Goal: Task Accomplishment & Management: Manage account settings

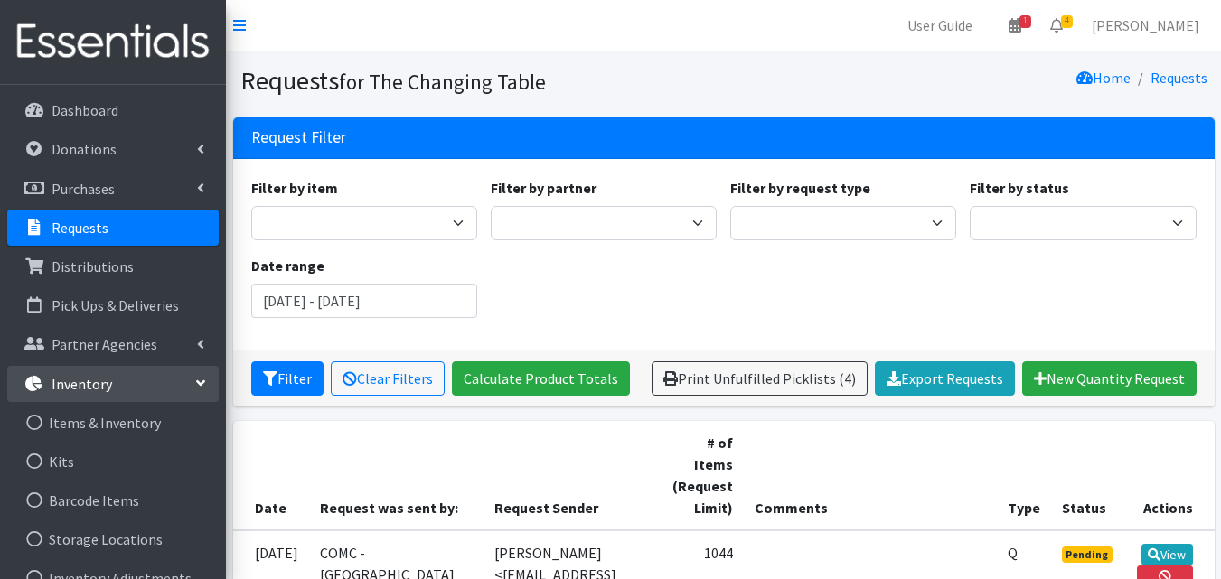
scroll to position [277, 0]
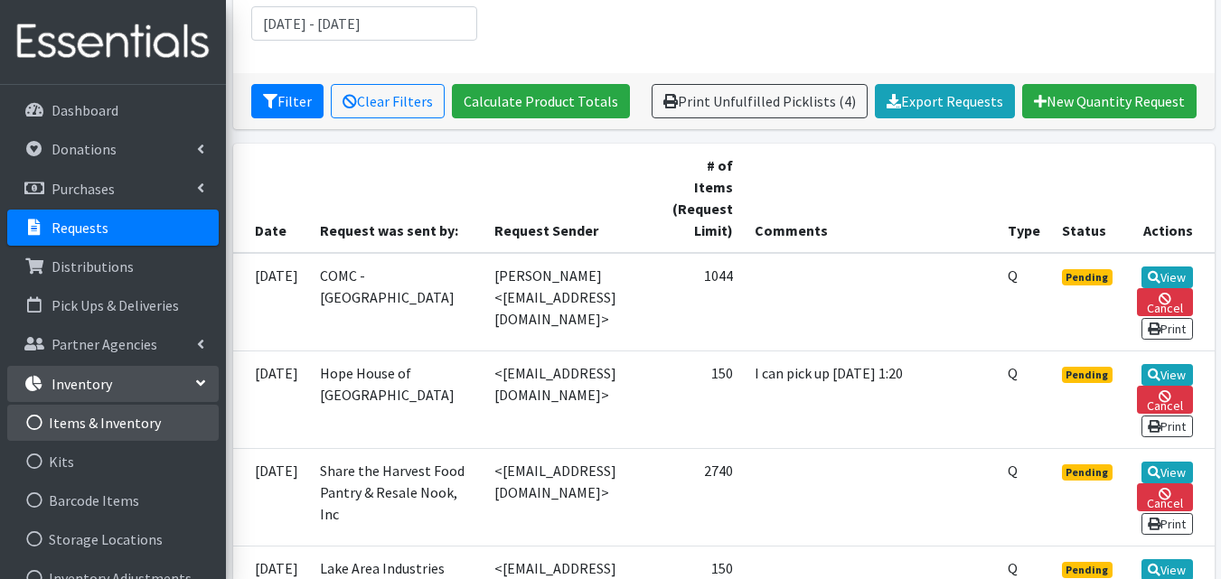
click at [121, 428] on link "Items & Inventory" at bounding box center [113, 423] width 212 height 36
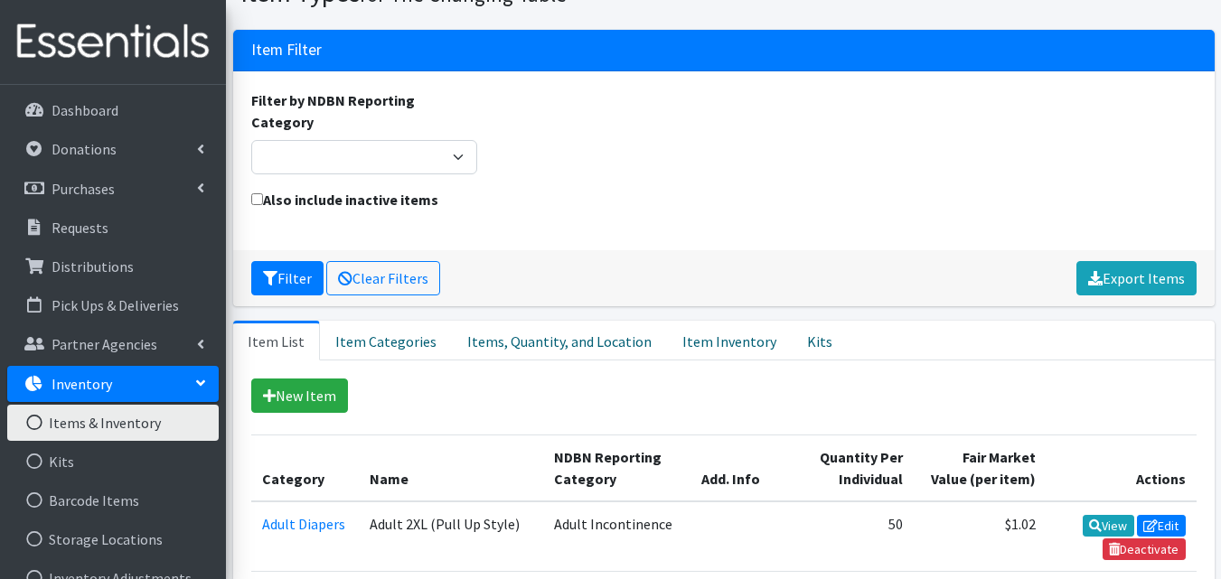
scroll to position [100, 0]
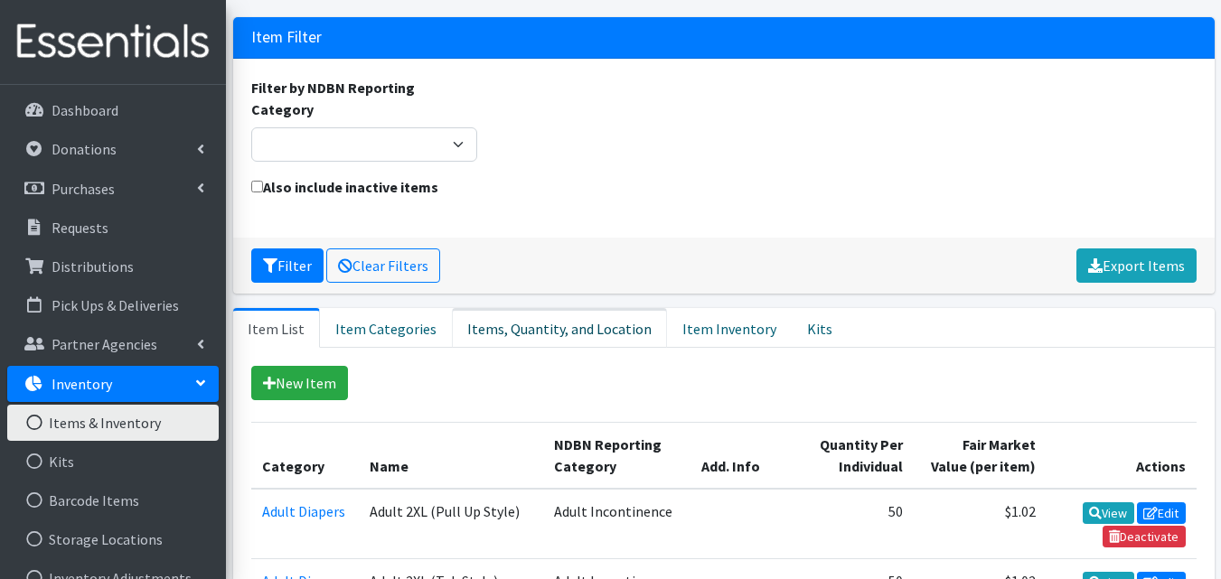
click at [591, 308] on link "Items, Quantity, and Location" at bounding box center [559, 328] width 215 height 40
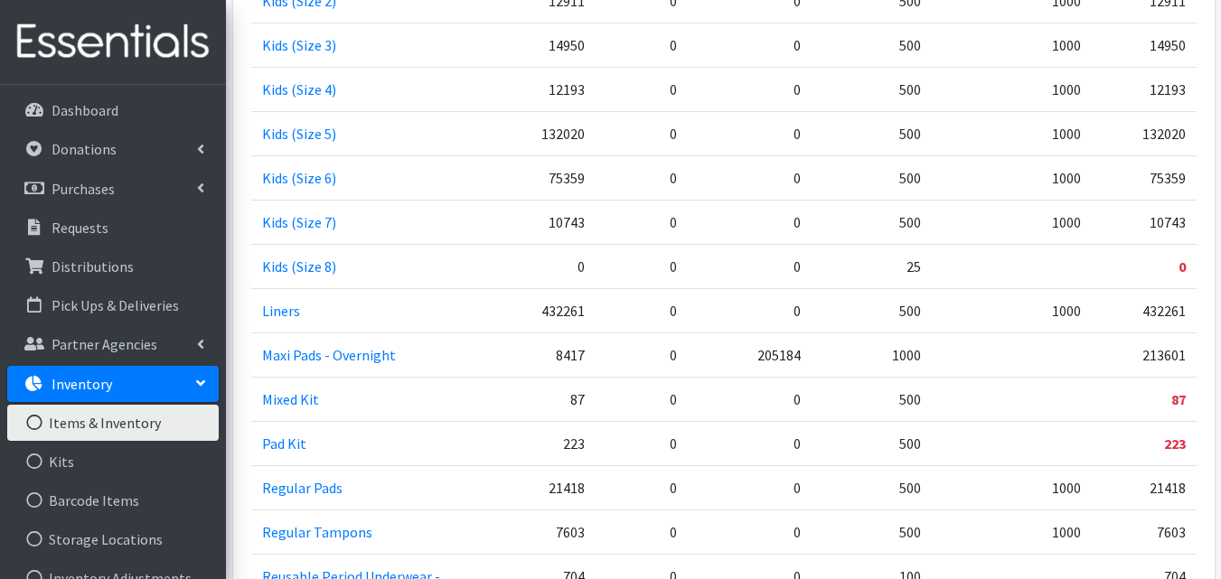
scroll to position [1441, 0]
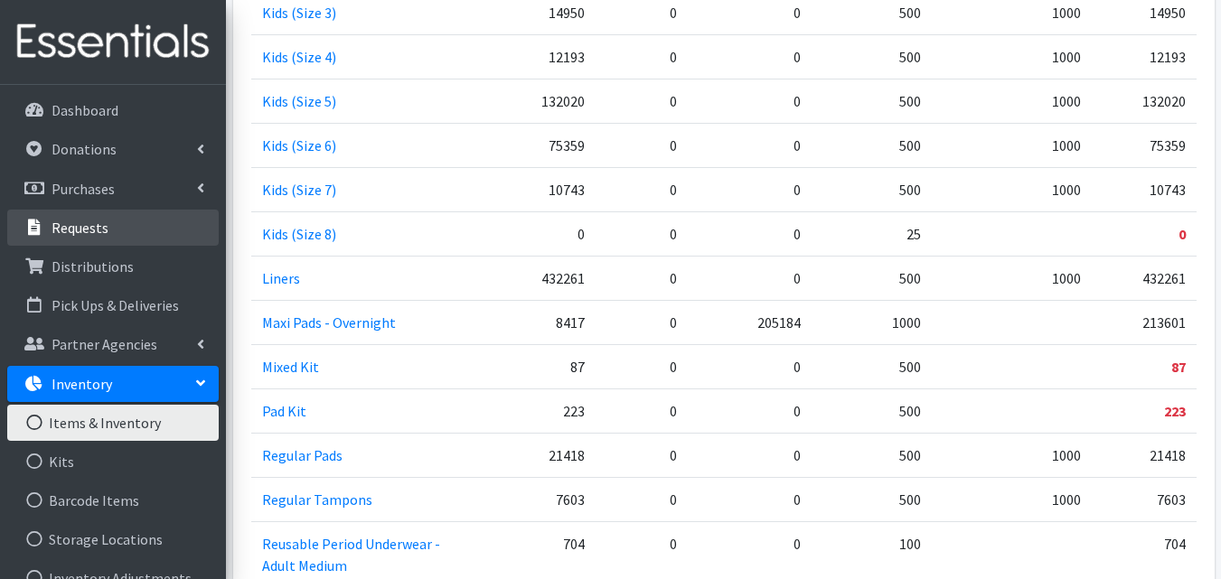
click at [116, 238] on link "Requests" at bounding box center [113, 228] width 212 height 36
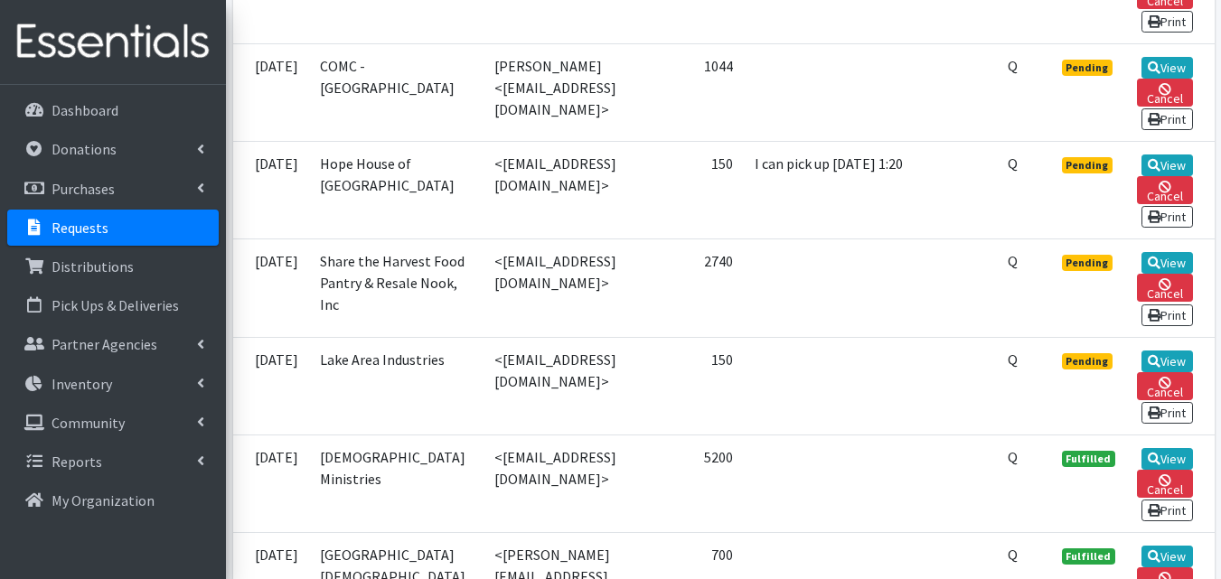
scroll to position [586, 0]
click at [1167, 251] on link "View" at bounding box center [1168, 262] width 52 height 22
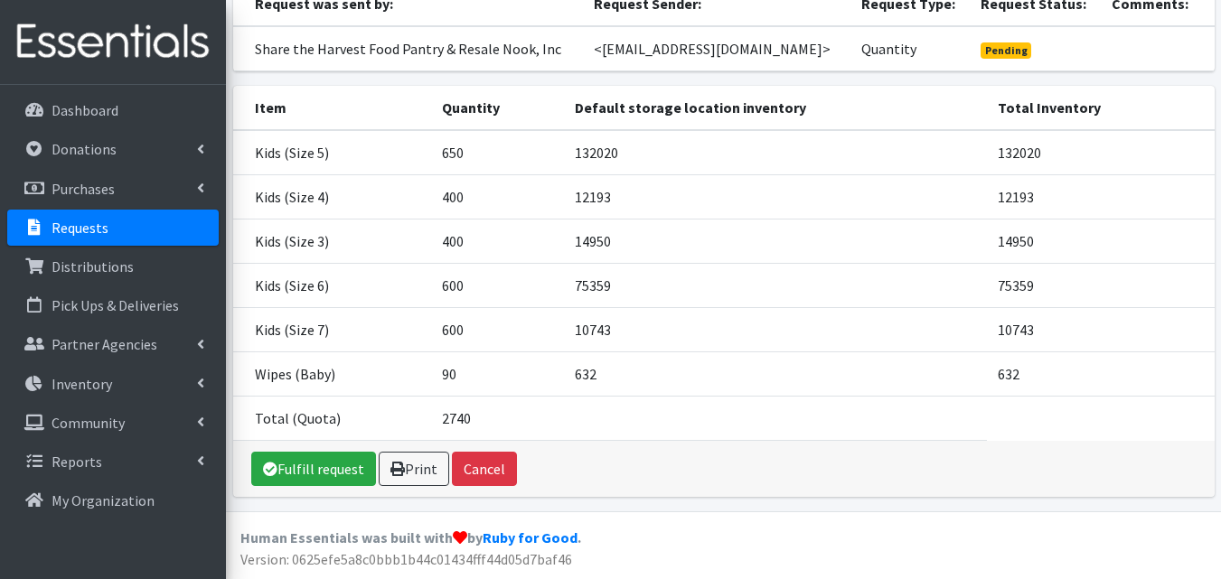
scroll to position [224, 0]
click at [324, 471] on link "Fulfill request" at bounding box center [313, 469] width 125 height 34
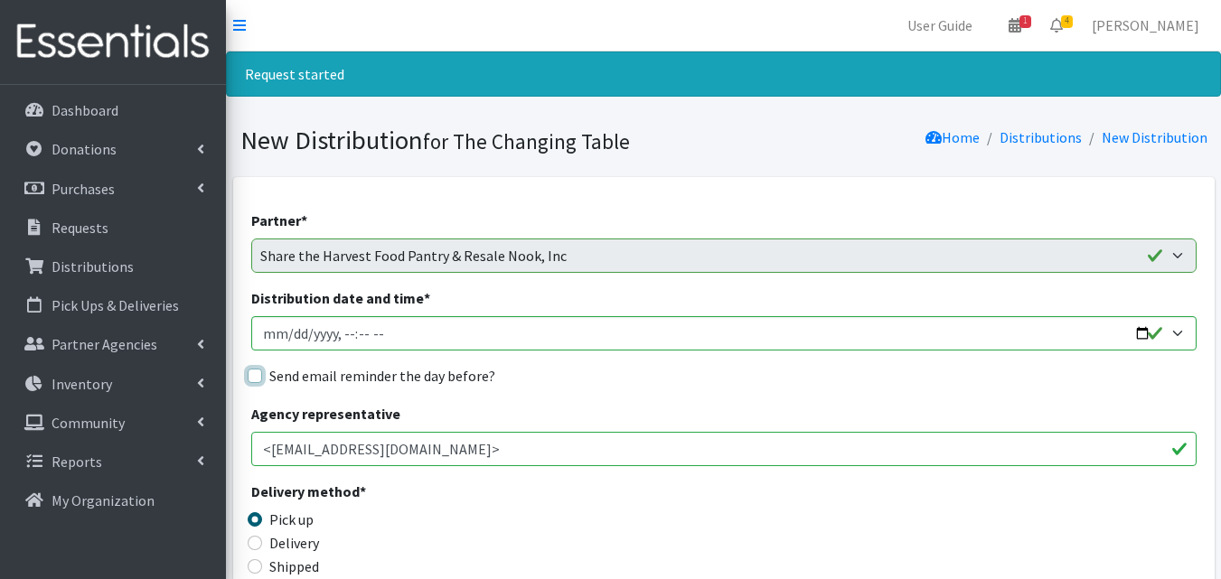
click at [255, 377] on input "Send email reminder the day before?" at bounding box center [255, 376] width 14 height 14
checkbox input "true"
click at [335, 326] on input "Distribution date and time *" at bounding box center [723, 333] width 945 height 34
click at [1138, 329] on input "Distribution date and time *" at bounding box center [723, 333] width 945 height 34
type input "2025-10-21T11:00"
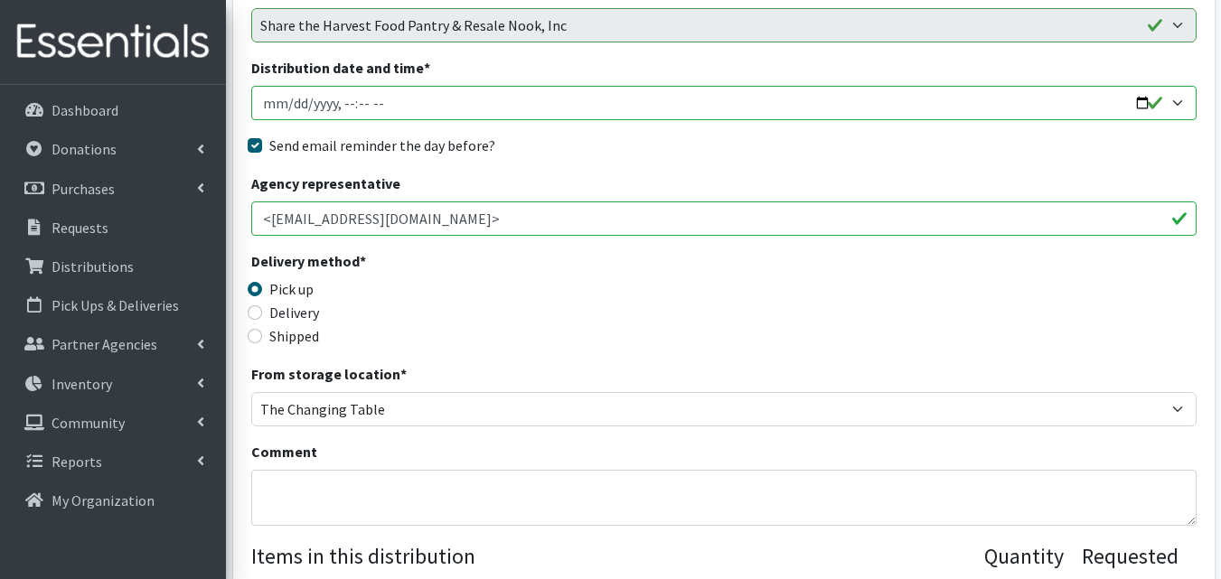
scroll to position [252, 0]
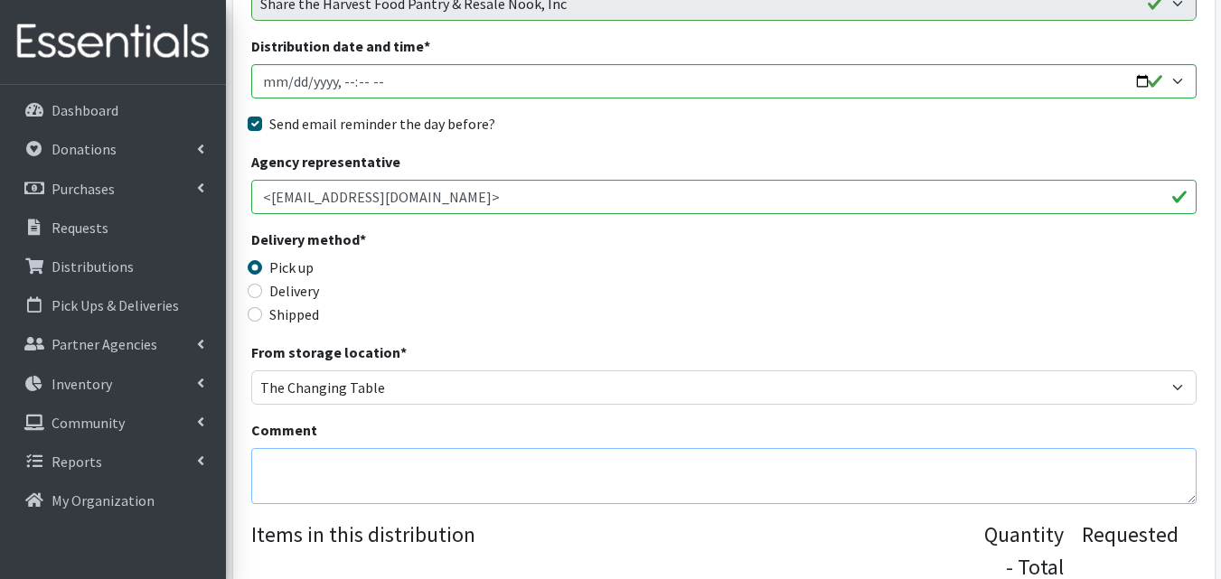
click at [471, 466] on textarea "Comment" at bounding box center [723, 476] width 945 height 56
click at [356, 462] on textarea "Meet at donation bin after. Thank you for your order!" at bounding box center [723, 476] width 945 height 56
click at [313, 468] on textarea "Meet at donation bin after. Thank you for your order!" at bounding box center [723, 476] width 945 height 56
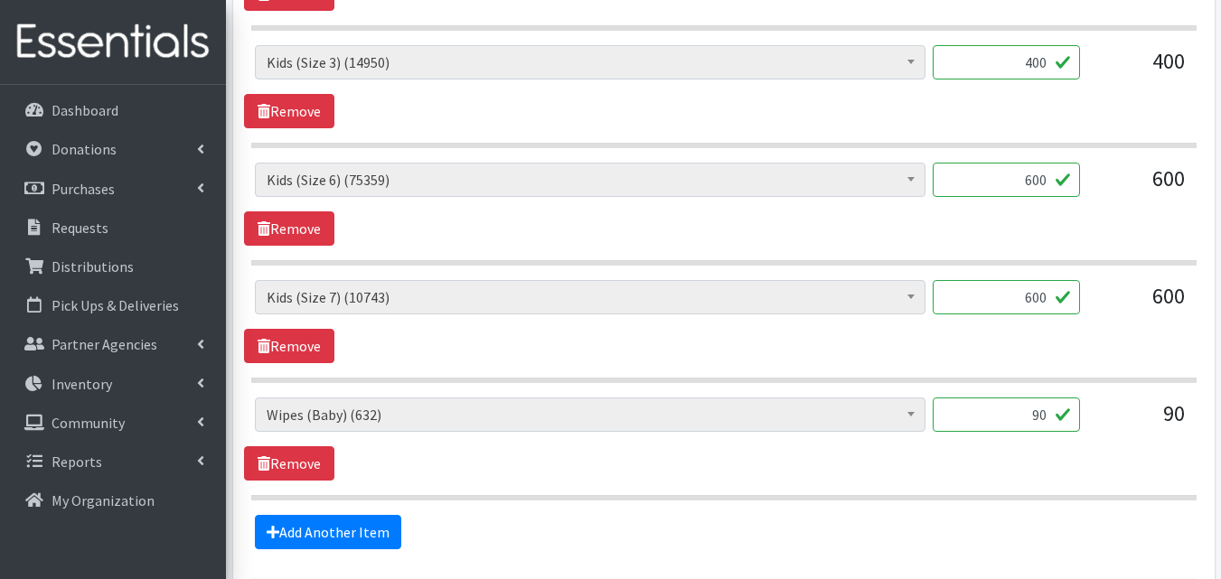
scroll to position [1221, 0]
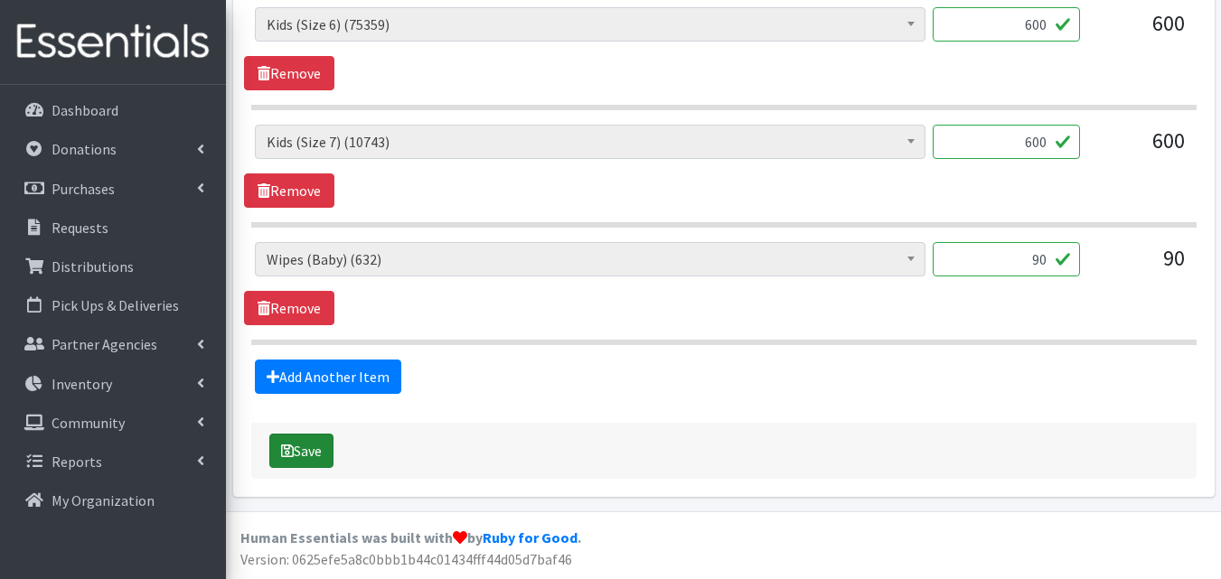
type textarea "Meet at our donation bin after. Thank you for your order!"
click at [312, 461] on button "Save" at bounding box center [301, 451] width 64 height 34
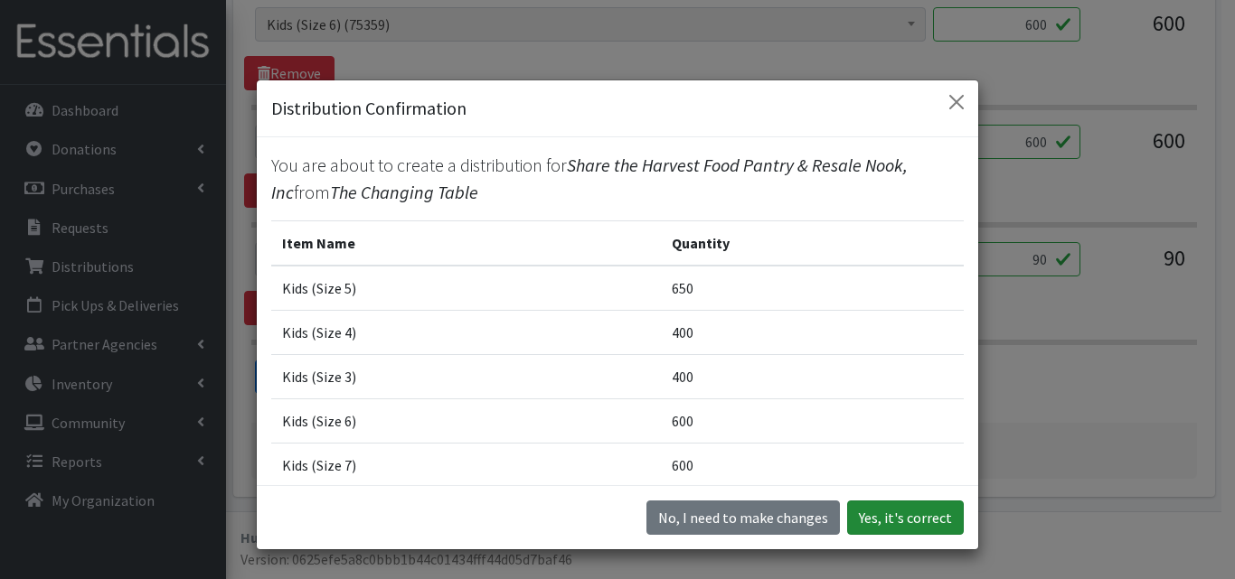
click at [926, 522] on button "Yes, it's correct" at bounding box center [905, 518] width 117 height 34
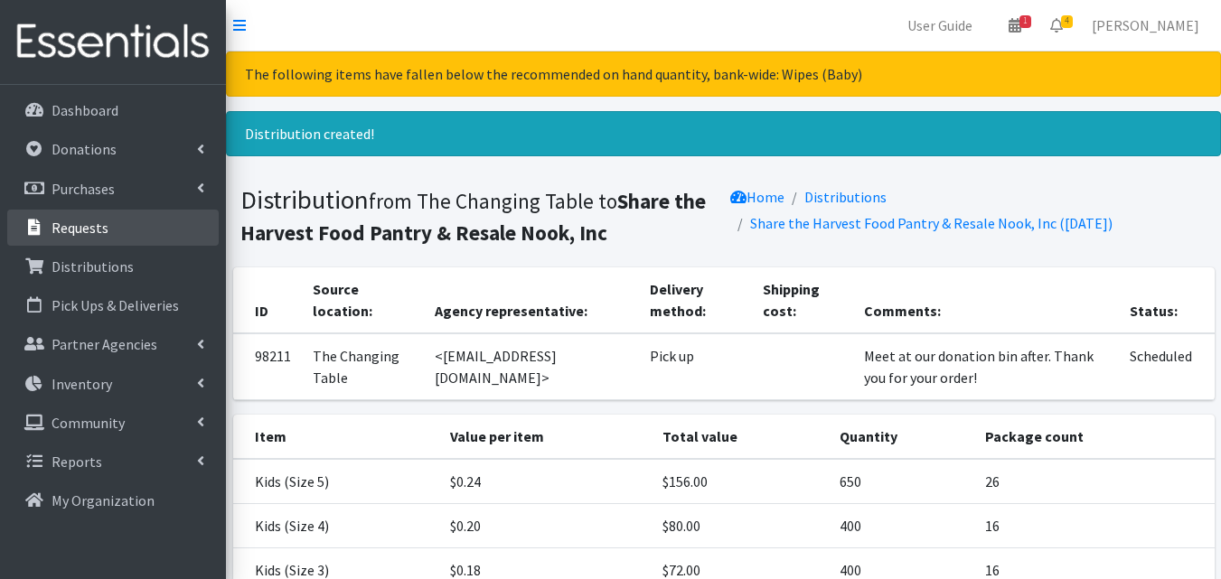
click at [110, 226] on link "Requests" at bounding box center [113, 228] width 212 height 36
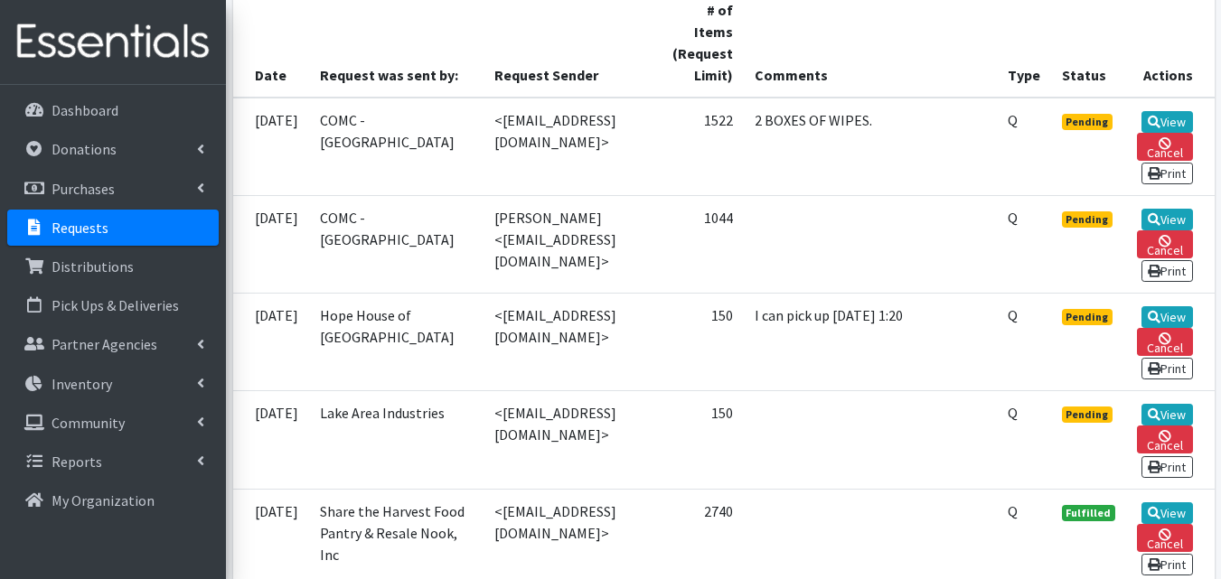
scroll to position [442, 0]
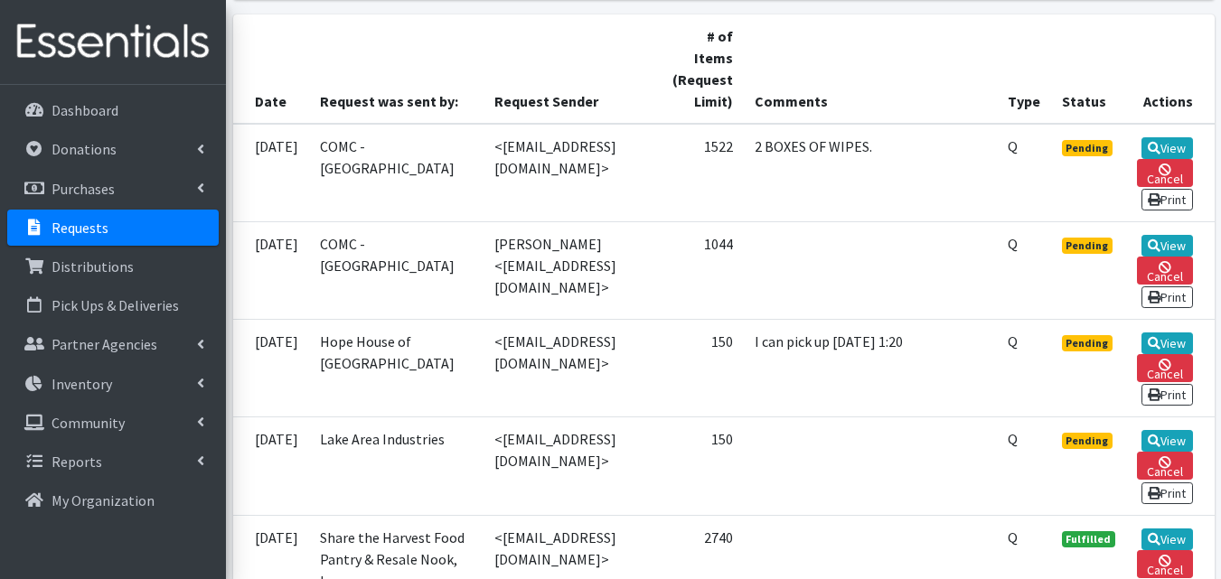
scroll to position [408, 0]
click at [1161, 234] on link "View" at bounding box center [1168, 245] width 52 height 22
click at [1164, 136] on link "View" at bounding box center [1168, 147] width 52 height 22
click at [1173, 234] on link "View" at bounding box center [1168, 245] width 52 height 22
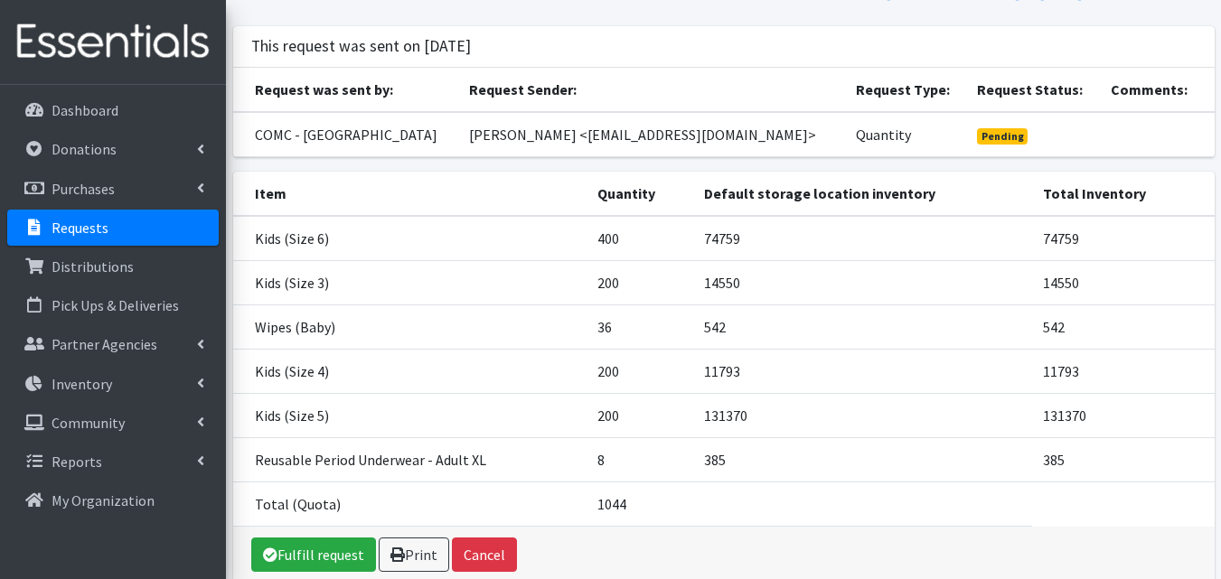
scroll to position [113, 0]
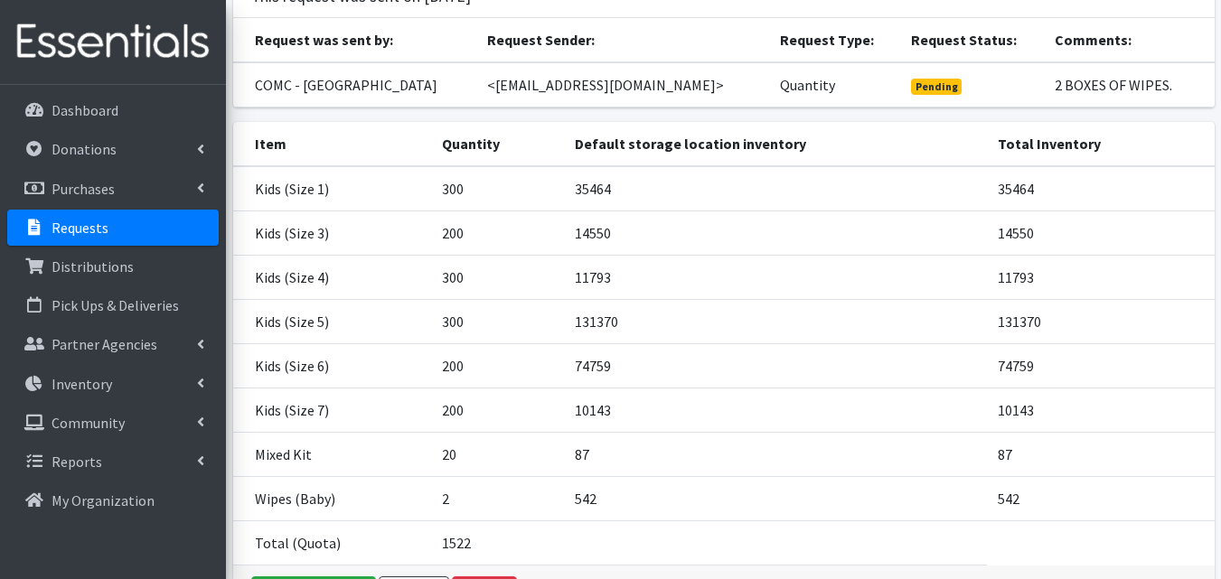
scroll to position [164, 0]
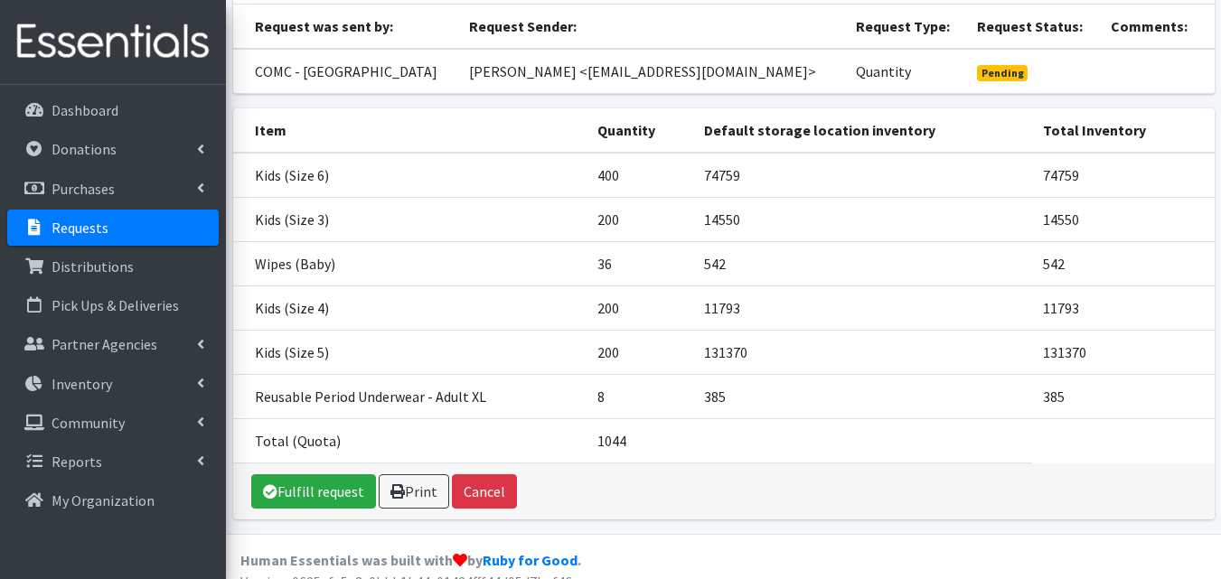
scroll to position [177, 0]
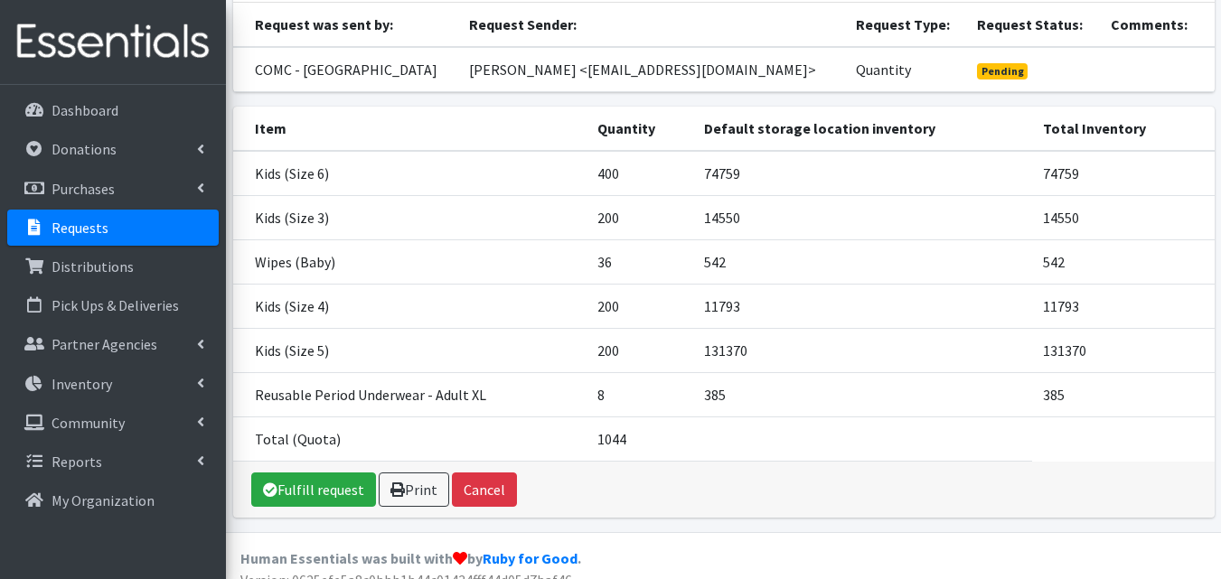
click at [61, 235] on p "Requests" at bounding box center [80, 228] width 57 height 18
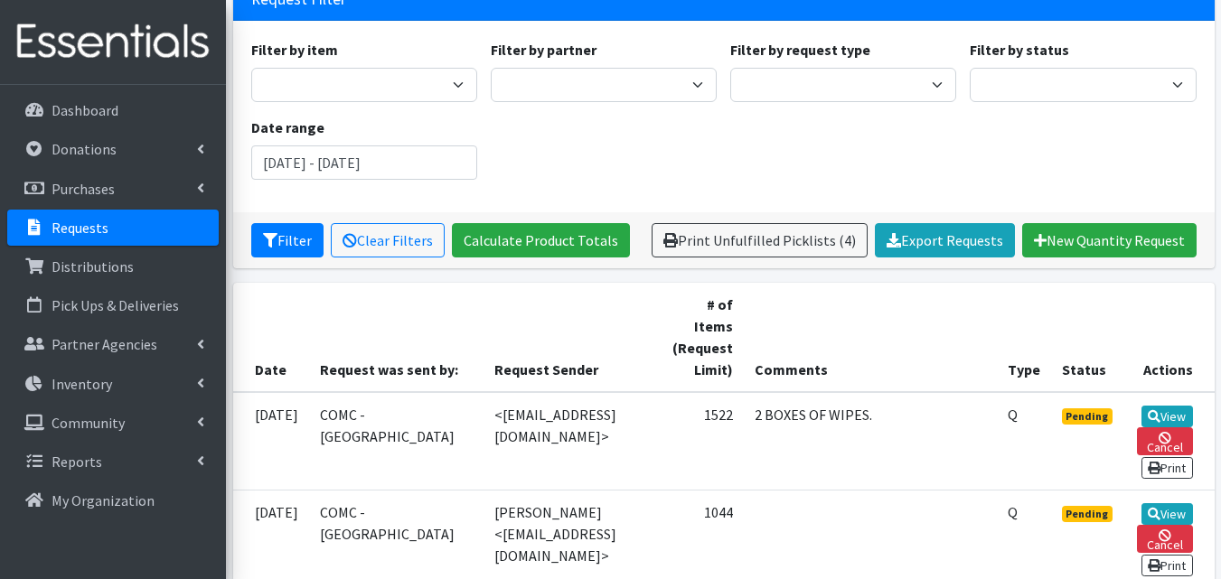
scroll to position [228, 0]
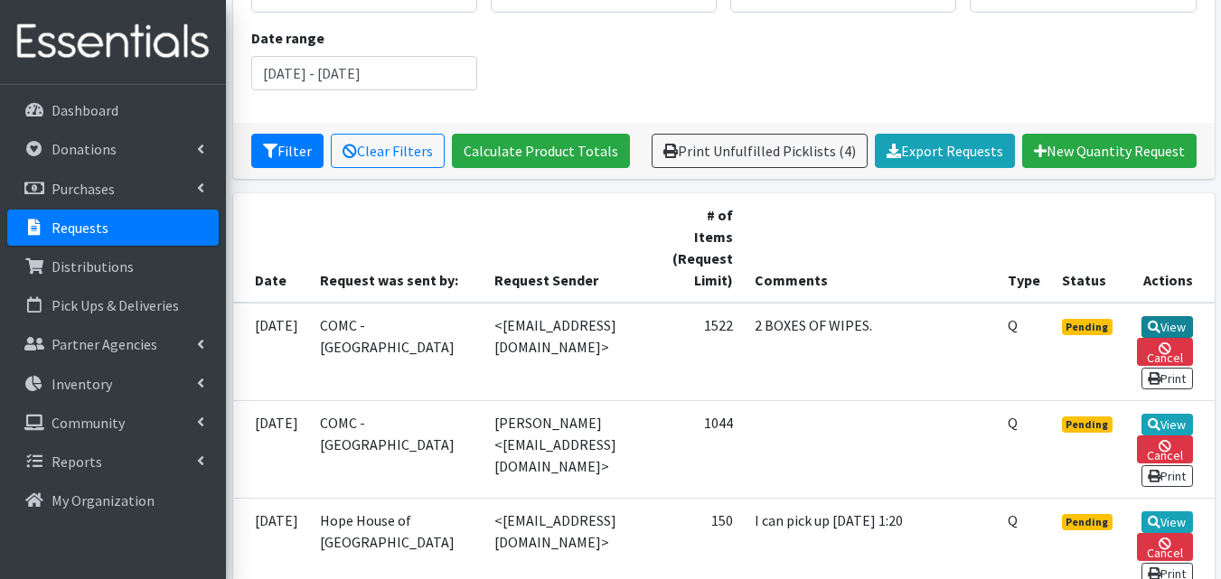
click at [1175, 316] on link "View" at bounding box center [1168, 327] width 52 height 22
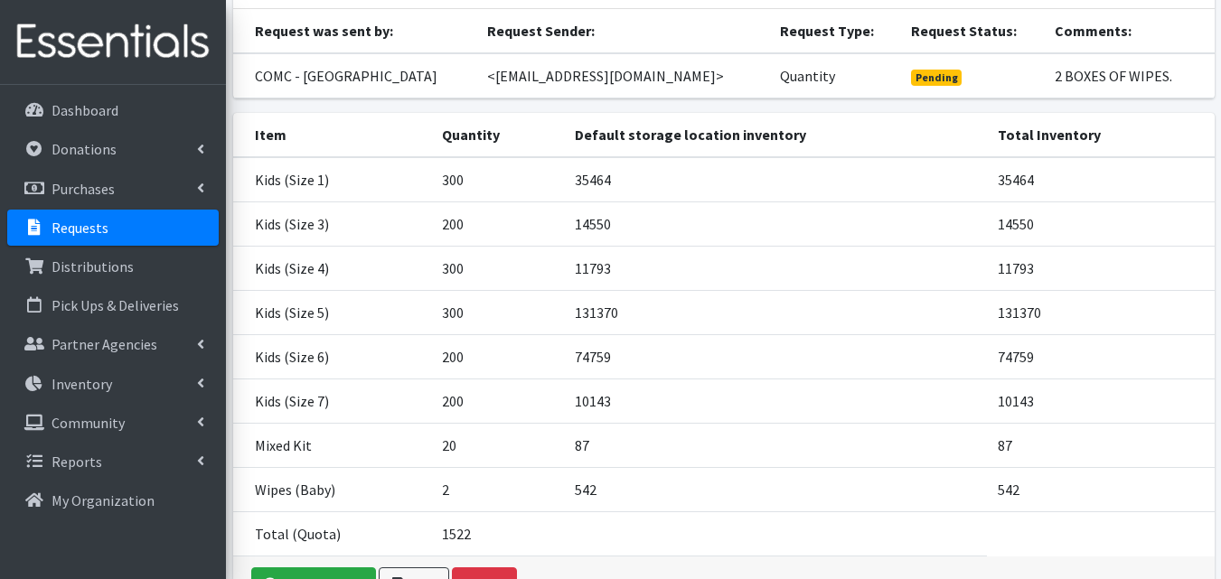
scroll to position [173, 0]
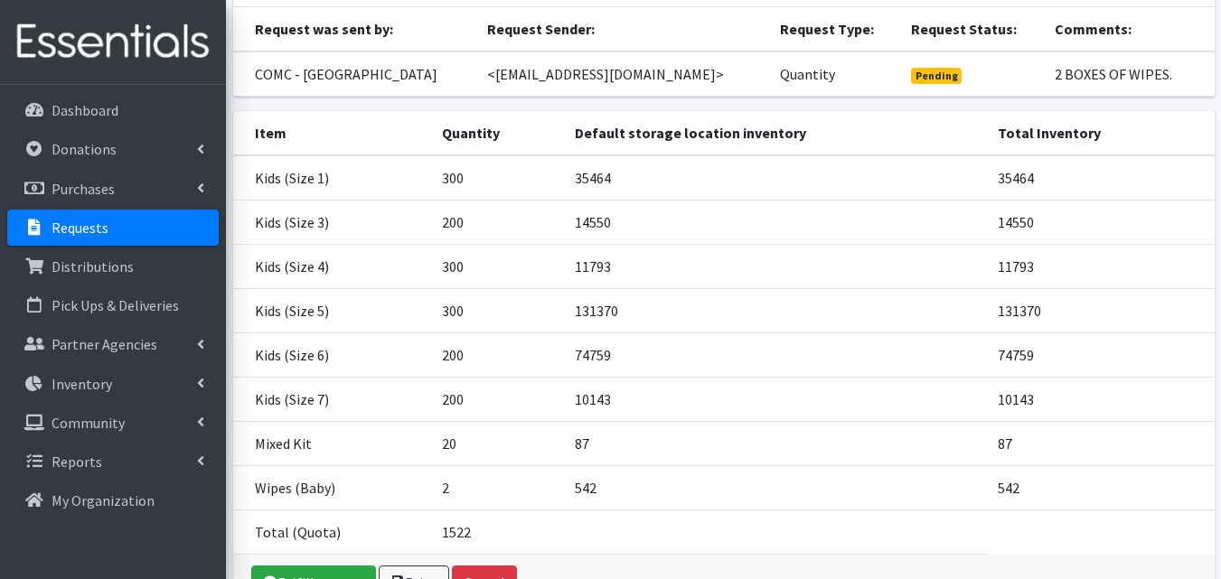
click at [193, 224] on link "Requests" at bounding box center [113, 228] width 212 height 36
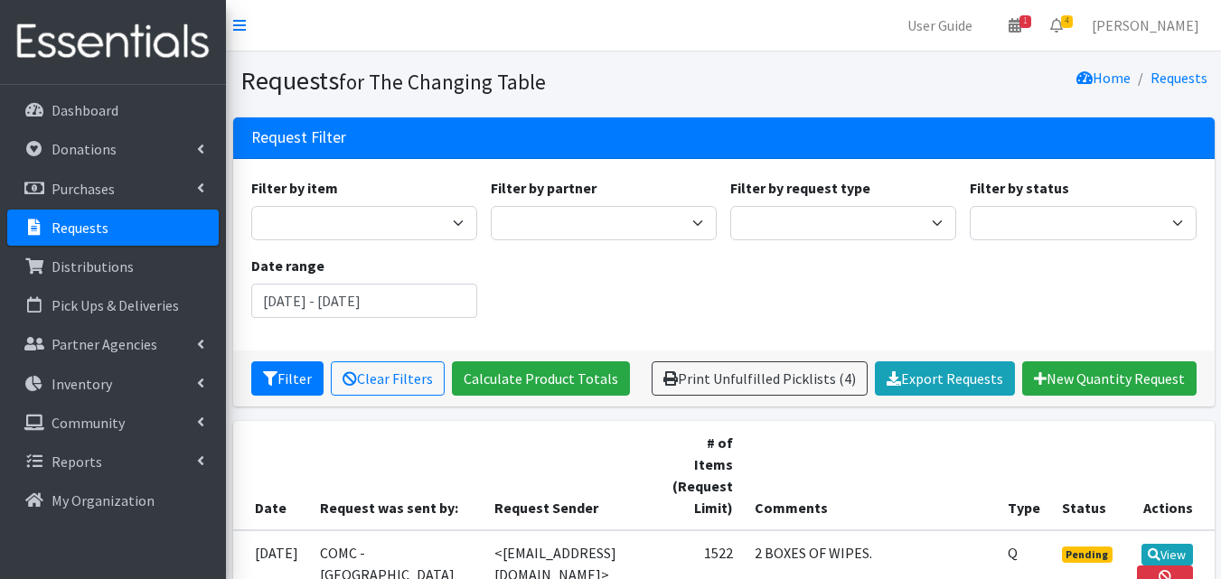
click at [689, 271] on div "Filter by item Adult 2XL (Pull Up Style) Adult 2XL (Tab Style) Adult Large (Pul…" at bounding box center [723, 254] width 959 height 155
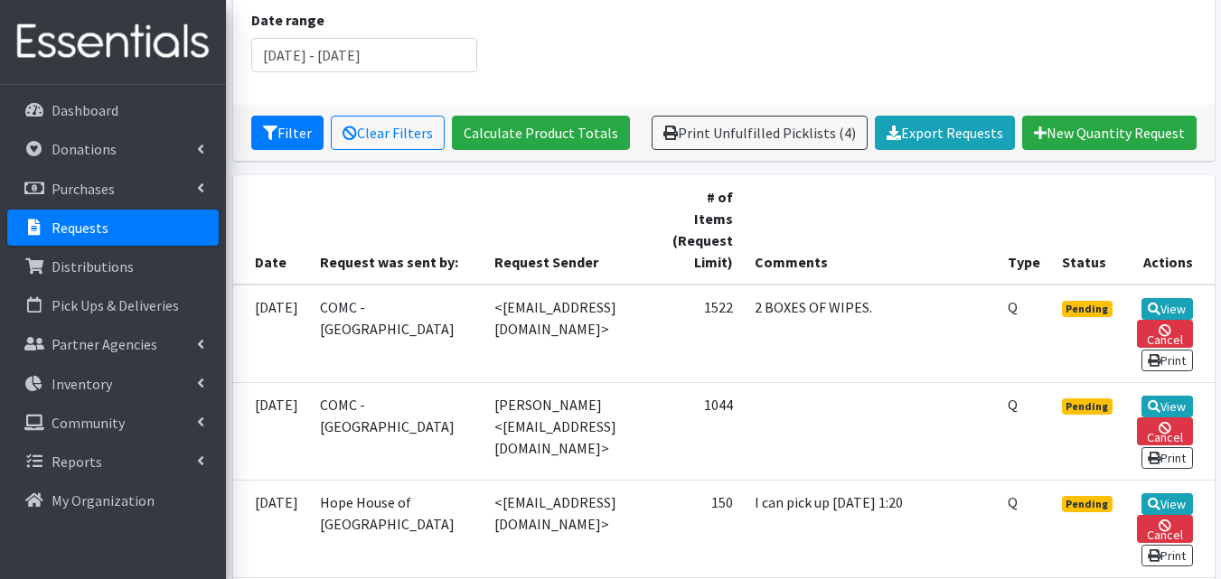
scroll to position [247, 0]
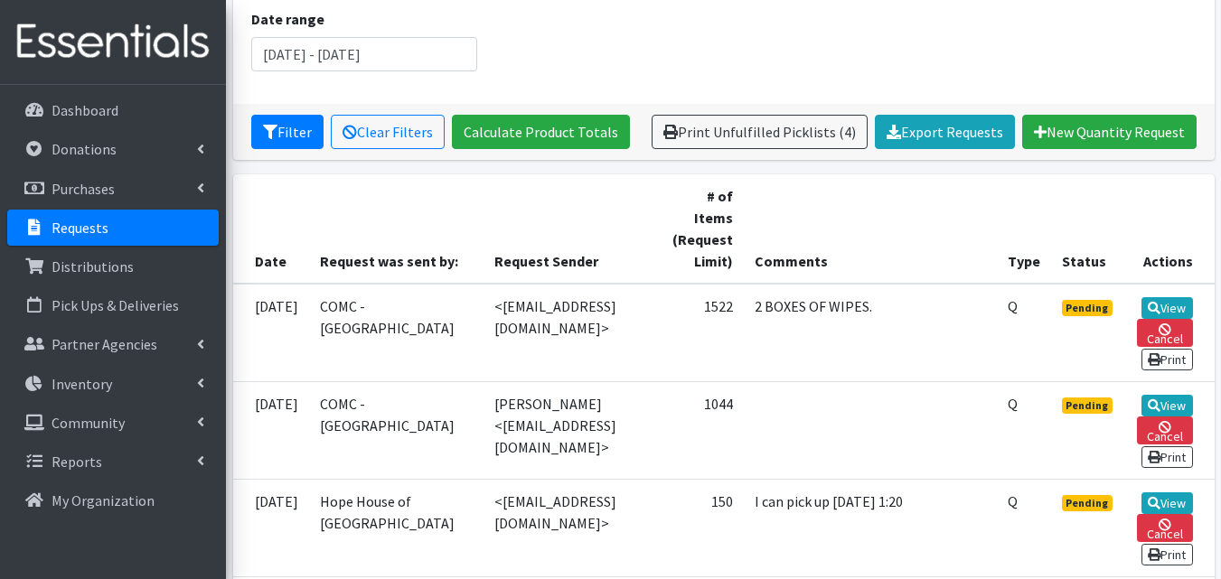
click at [38, 243] on link "Requests" at bounding box center [113, 228] width 212 height 36
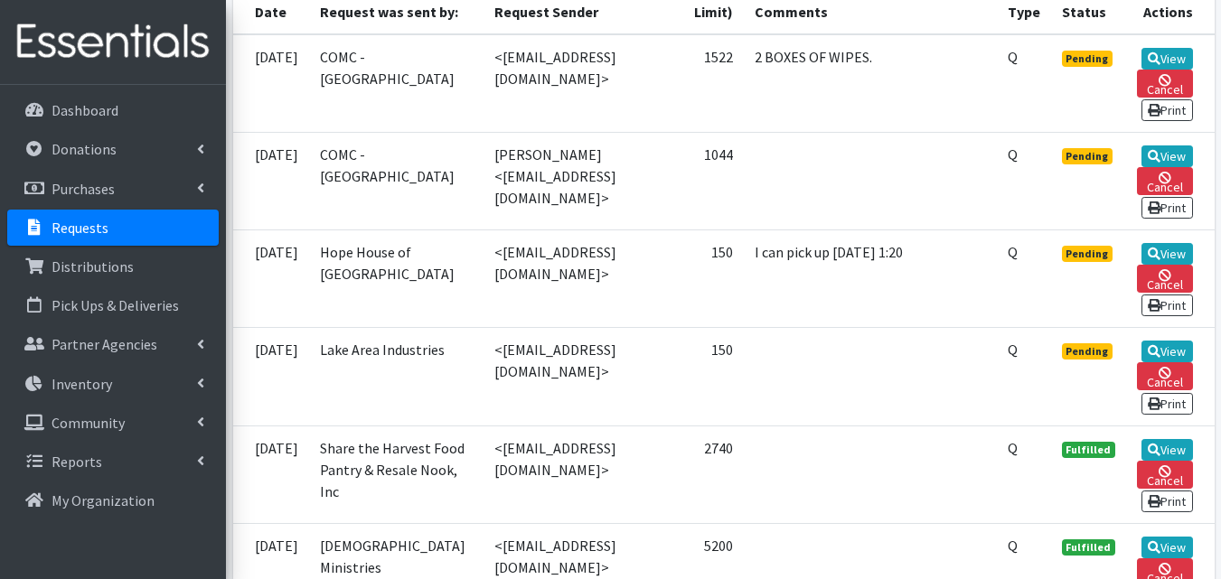
scroll to position [498, 0]
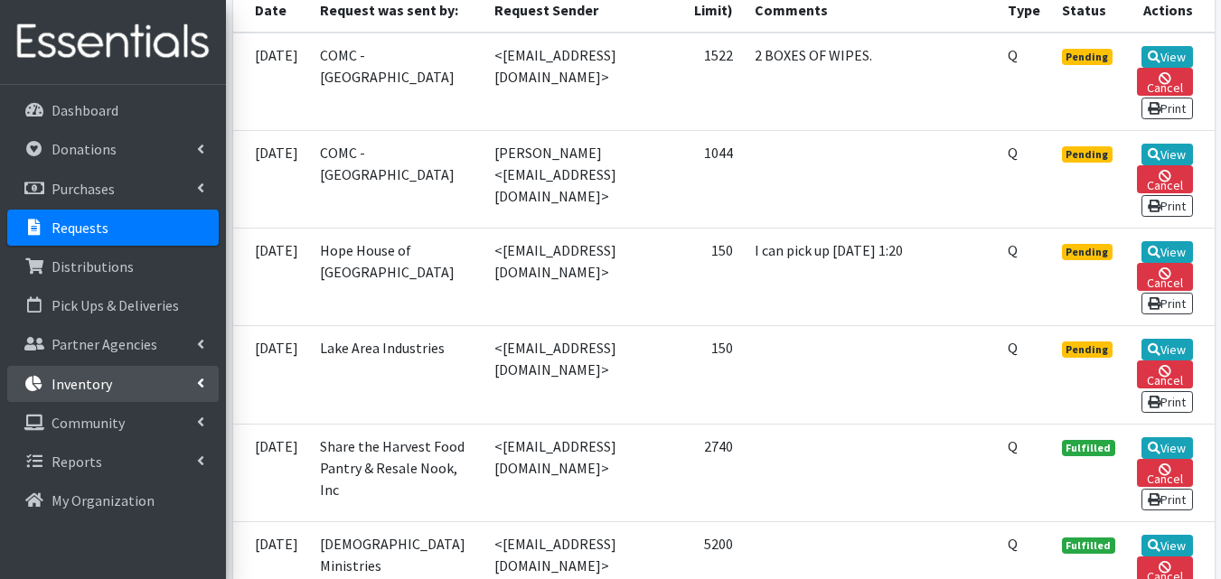
click at [55, 384] on p "Inventory" at bounding box center [82, 384] width 61 height 18
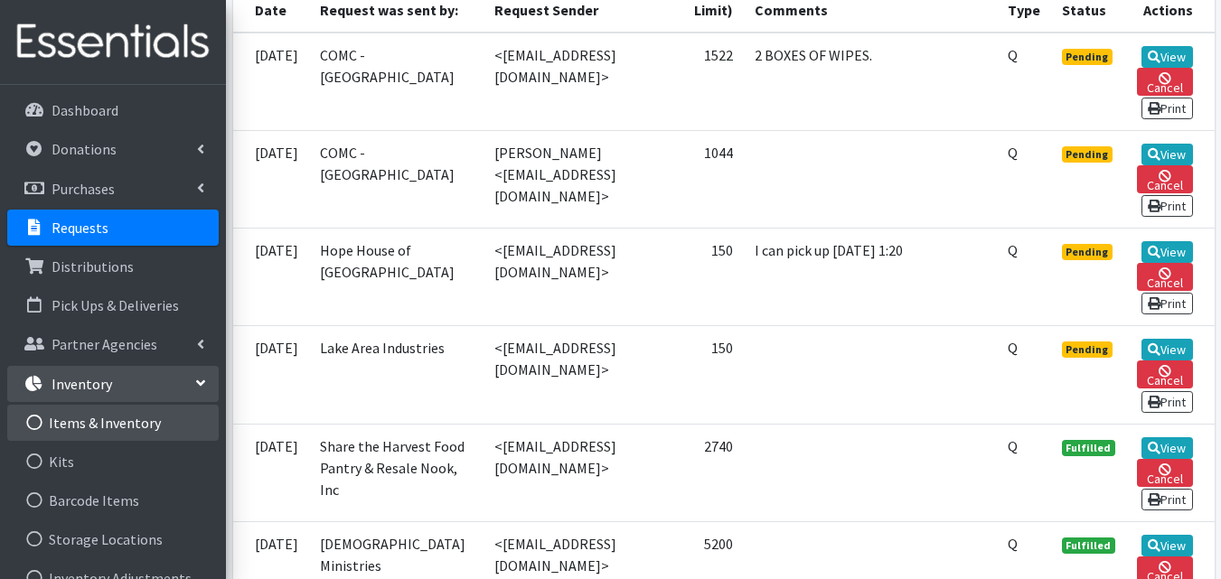
click at [73, 411] on link "Items & Inventory" at bounding box center [113, 423] width 212 height 36
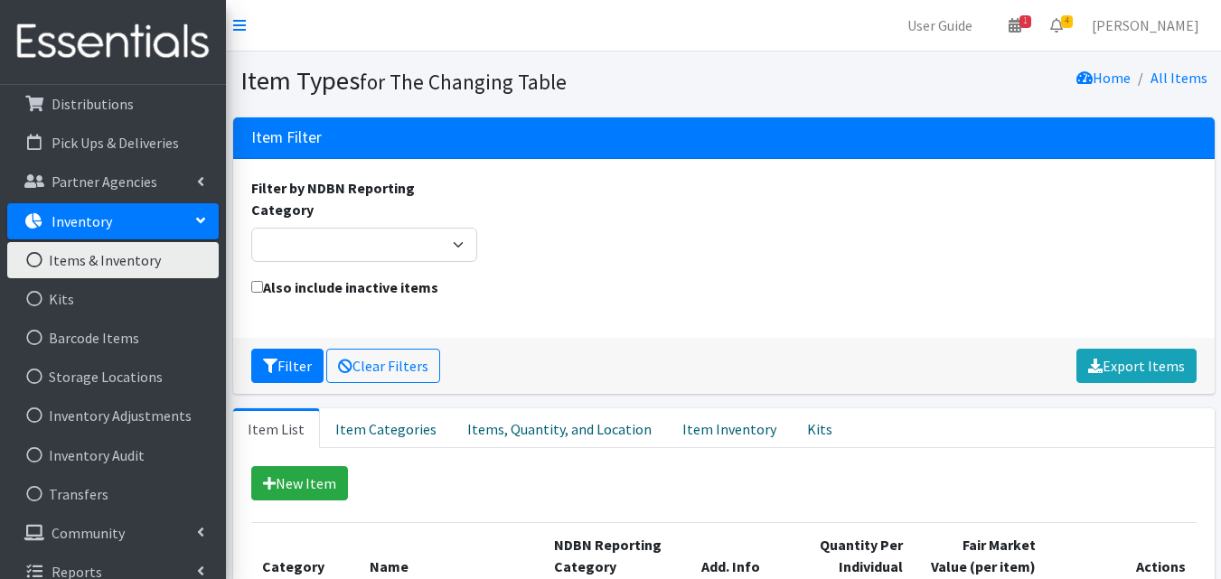
scroll to position [182, 0]
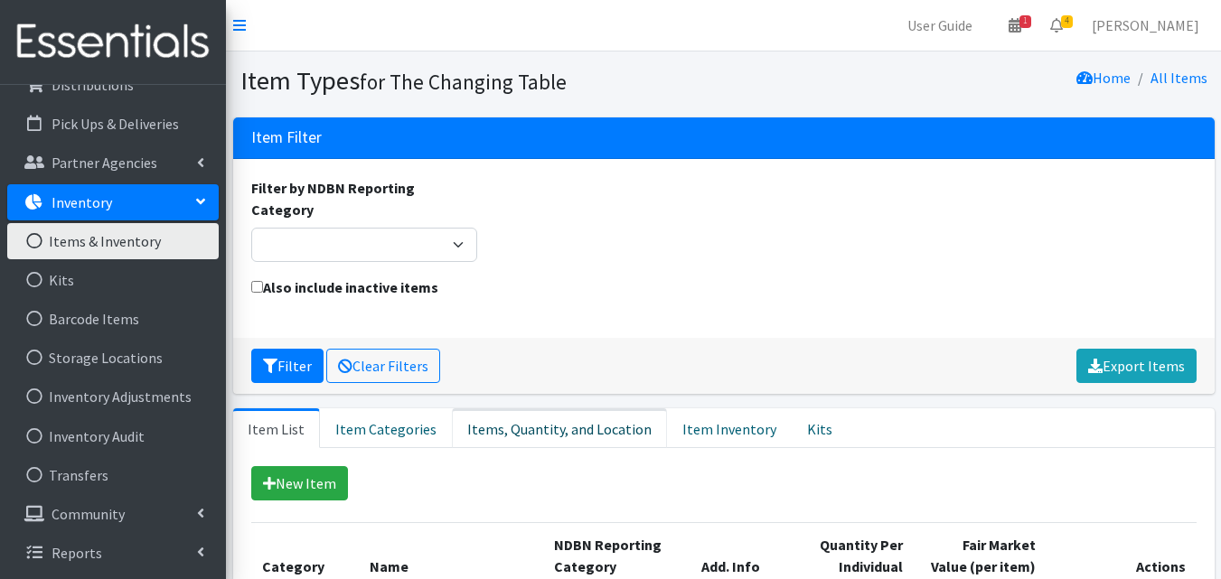
click at [516, 409] on link "Items, Quantity, and Location" at bounding box center [559, 429] width 215 height 40
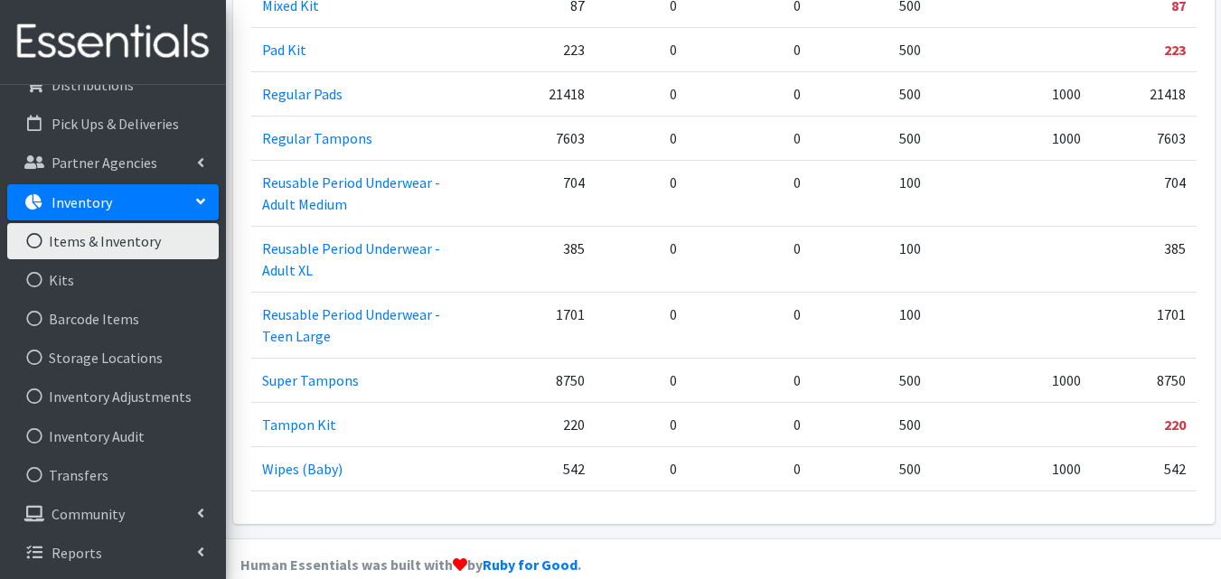
scroll to position [1808, 0]
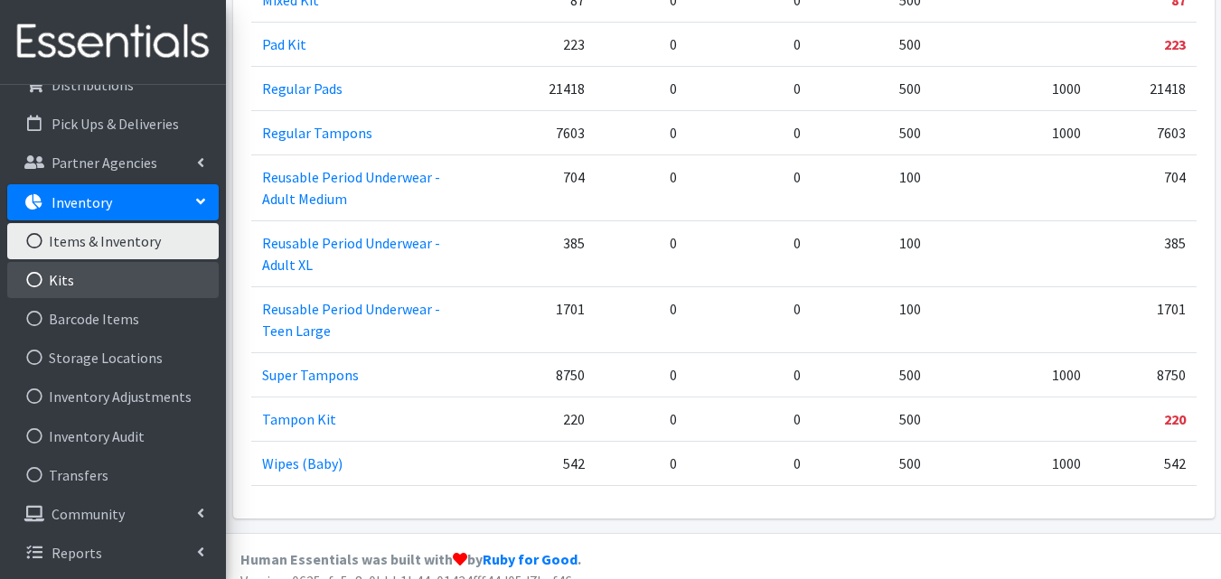
click at [99, 288] on link "Kits" at bounding box center [113, 280] width 212 height 36
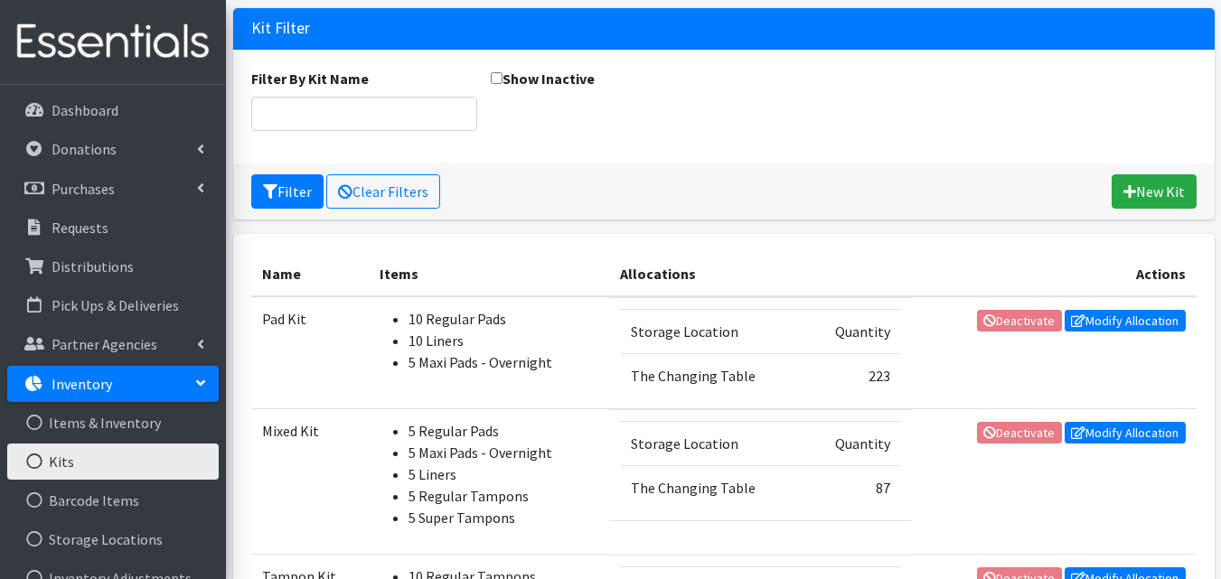
scroll to position [110, 0]
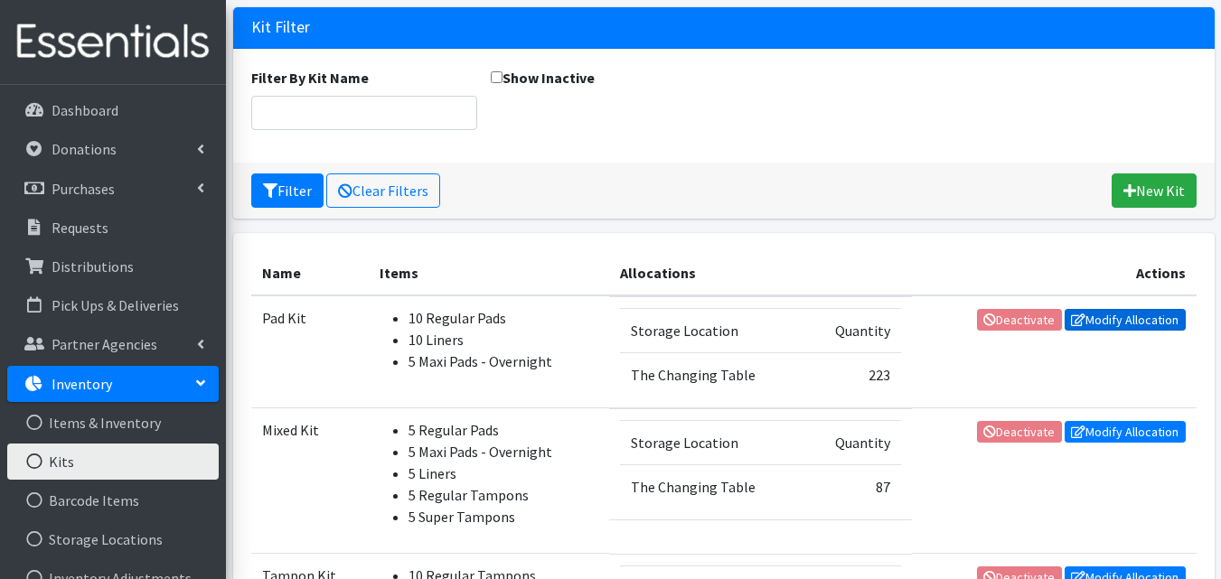
click at [1145, 325] on link "Modify Allocation" at bounding box center [1125, 320] width 121 height 22
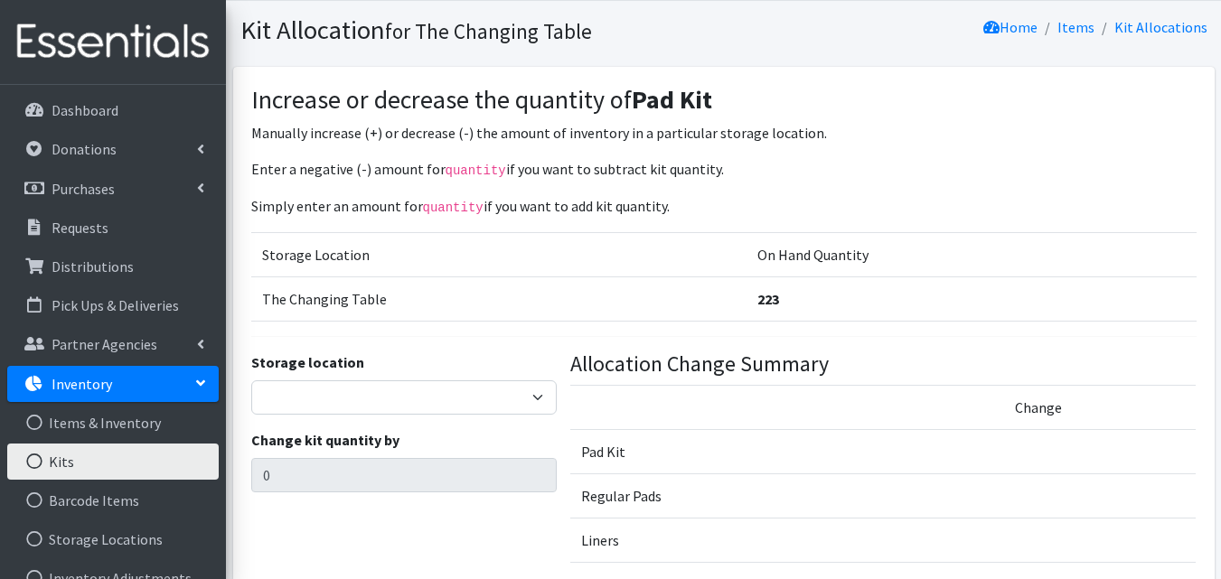
scroll to position [61, 0]
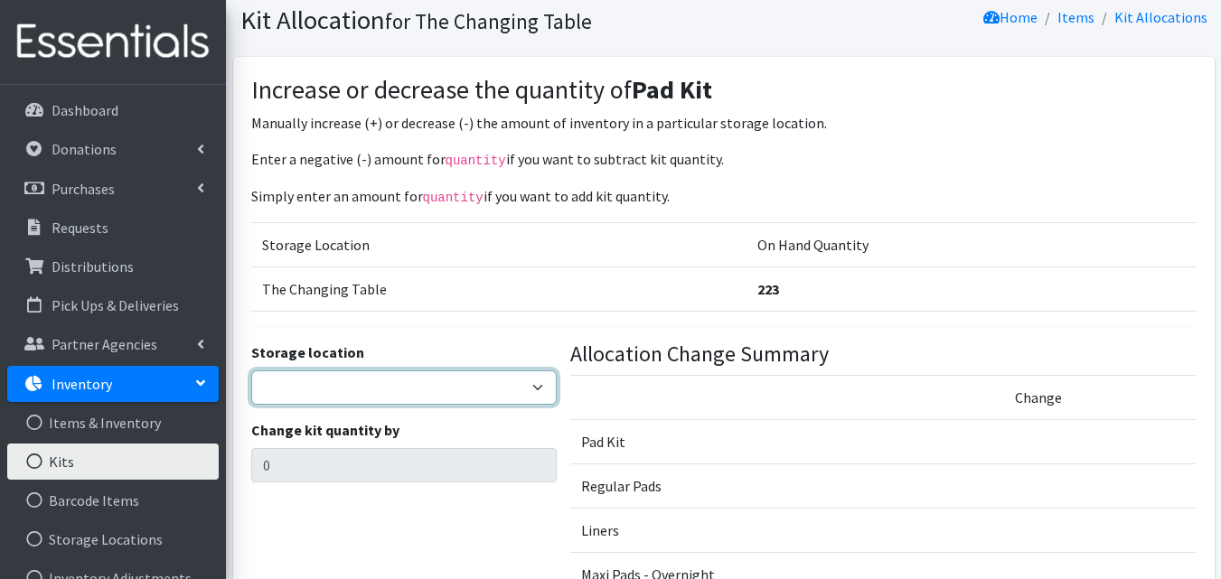
click at [511, 391] on select "The Changing Table Lake Movers Runabout Storage" at bounding box center [404, 388] width 306 height 34
select select "389"
click at [251, 371] on select "The Changing Table Lake Movers Runabout Storage" at bounding box center [404, 388] width 306 height 34
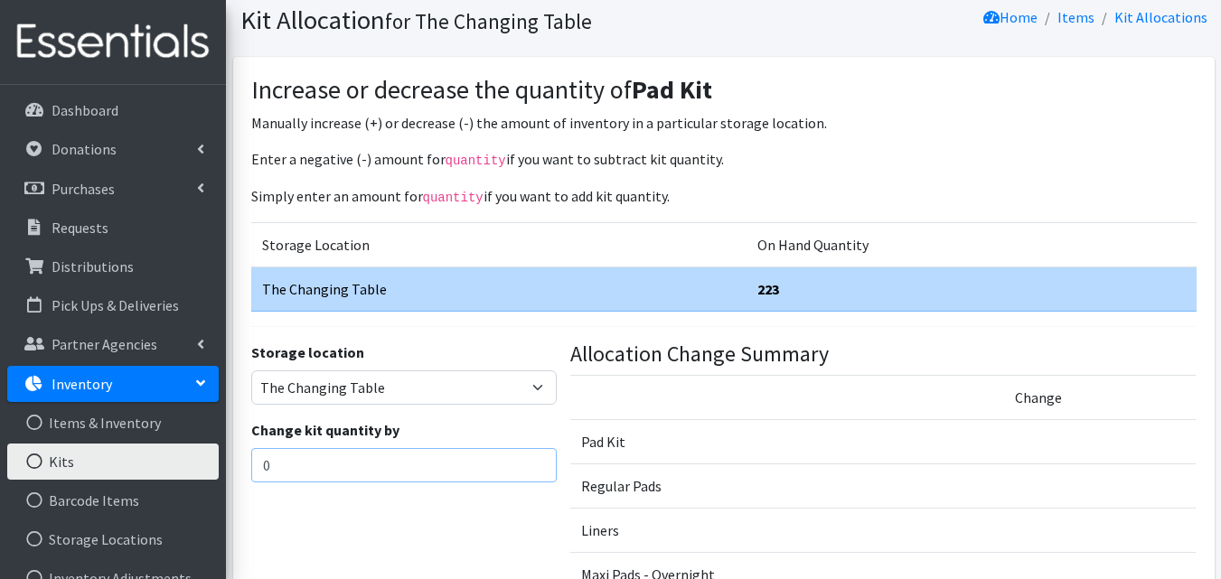
click at [456, 458] on input "0" at bounding box center [404, 465] width 306 height 34
click at [429, 461] on input "number" at bounding box center [404, 465] width 306 height 34
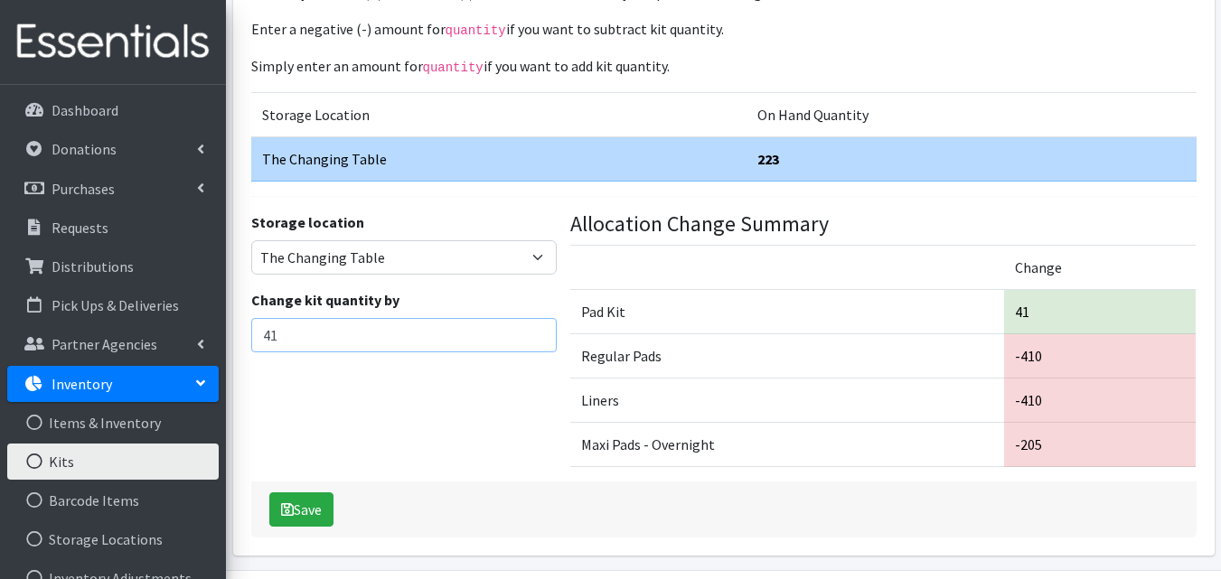
scroll to position [248, 0]
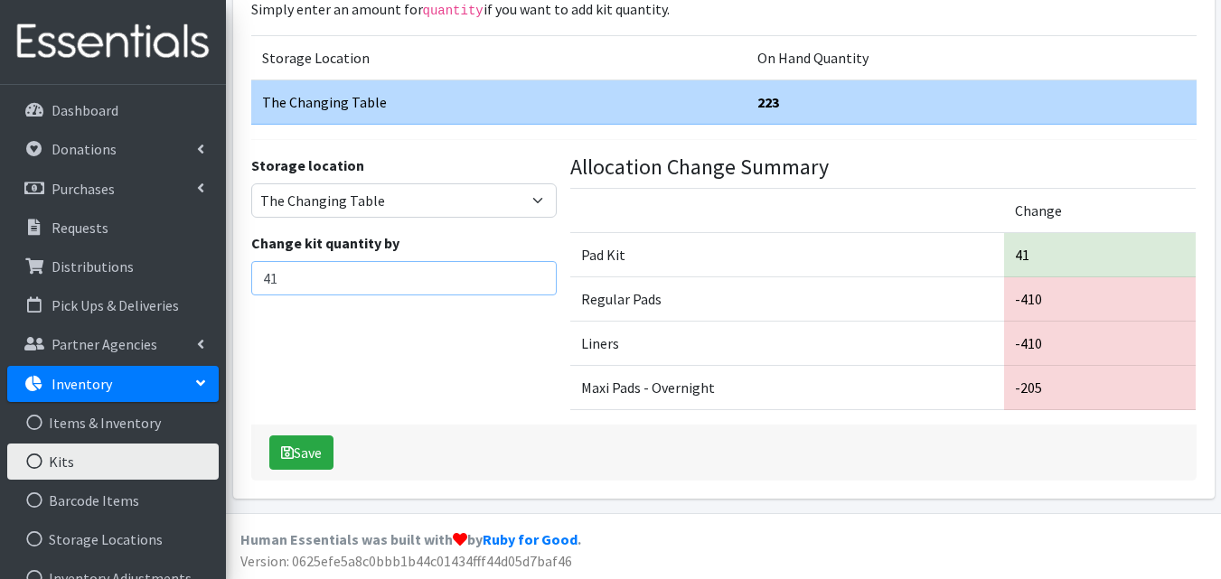
type input "41"
click at [322, 453] on button "Save" at bounding box center [301, 453] width 64 height 34
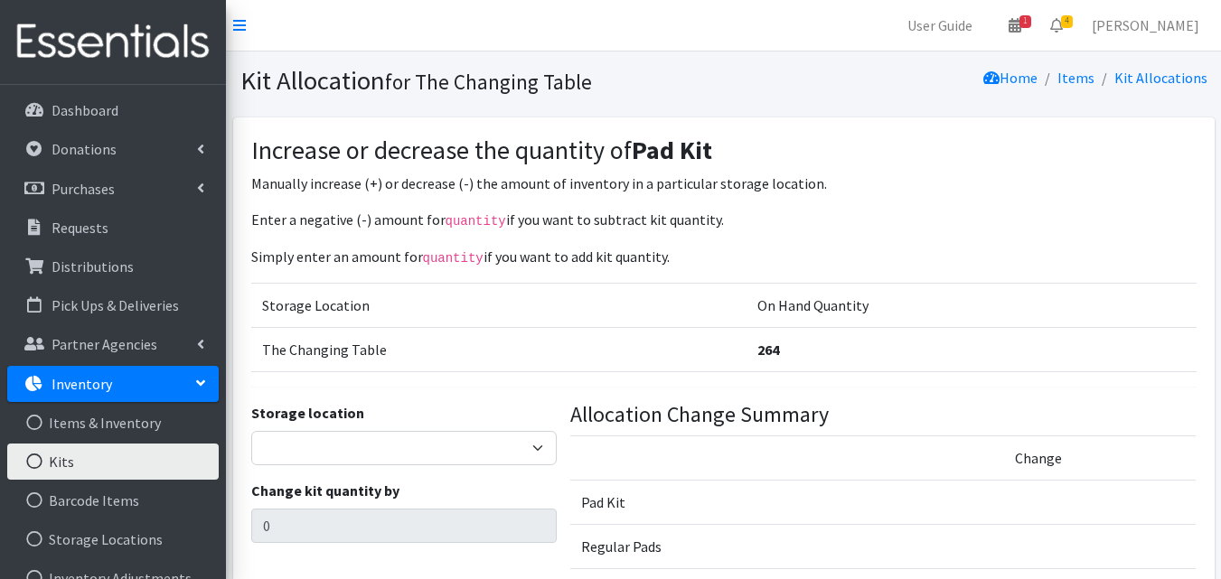
click at [155, 457] on link "Kits" at bounding box center [113, 462] width 212 height 36
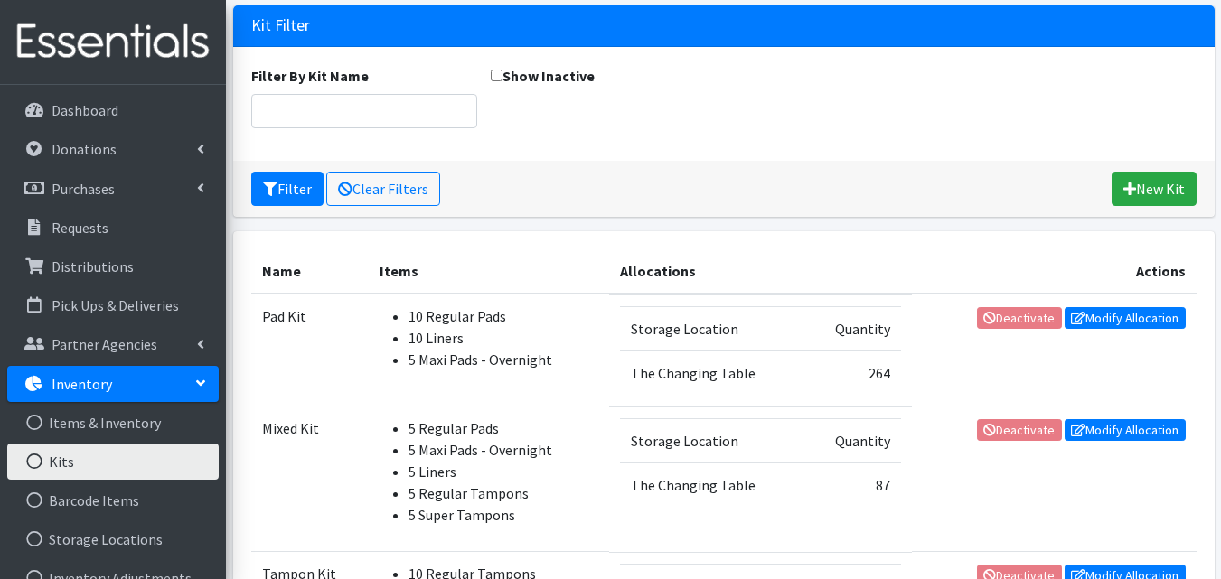
scroll to position [265, 0]
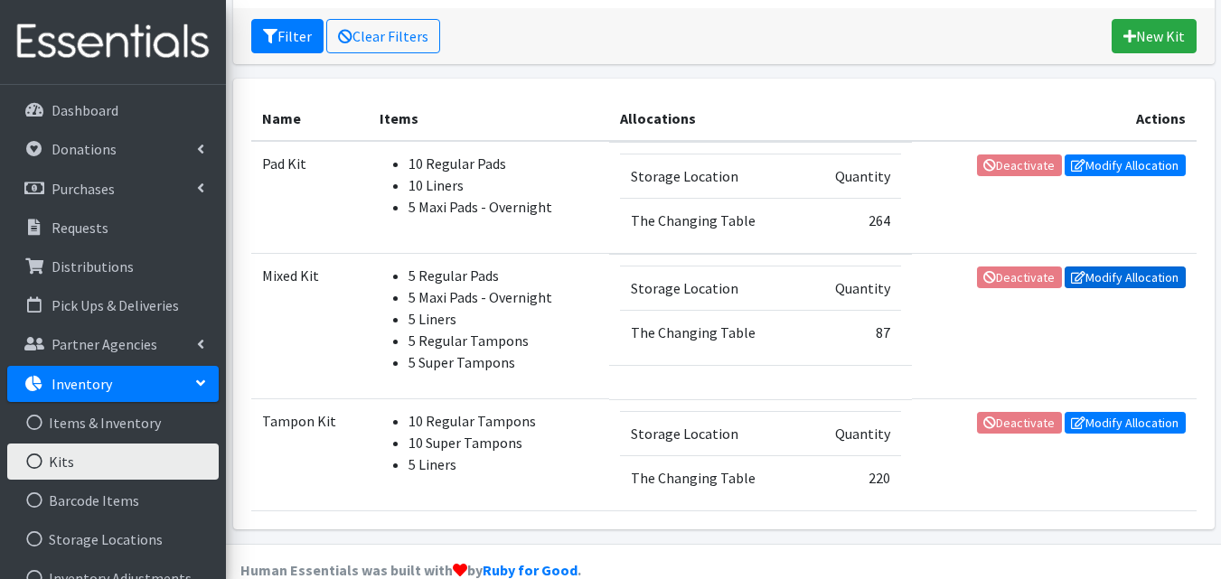
click at [1129, 277] on link "Modify Allocation" at bounding box center [1125, 278] width 121 height 22
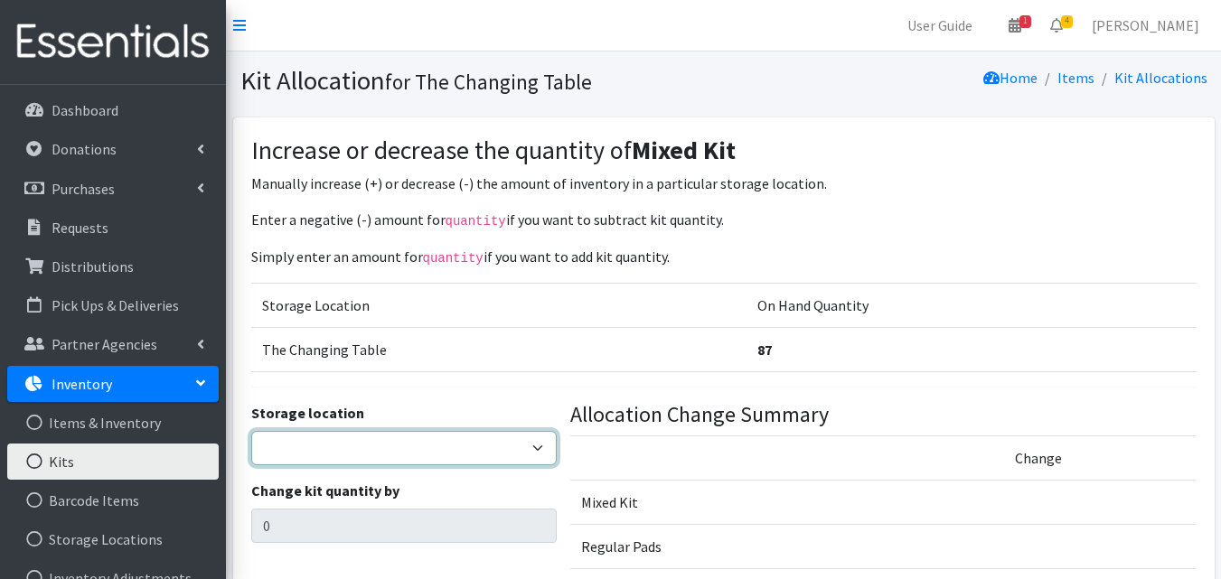
click at [358, 452] on select "The Changing Table Lake Movers Runabout Storage" at bounding box center [404, 448] width 306 height 34
select select "389"
click at [251, 431] on select "The Changing Table Lake Movers Runabout Storage" at bounding box center [404, 448] width 306 height 34
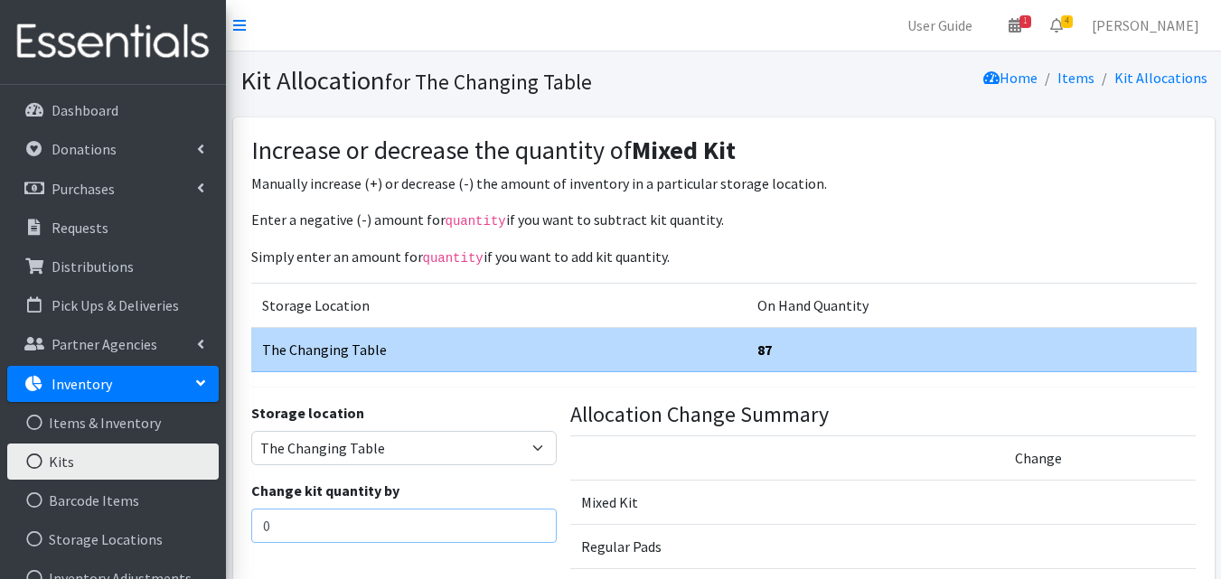
click at [376, 516] on input "0" at bounding box center [404, 526] width 306 height 34
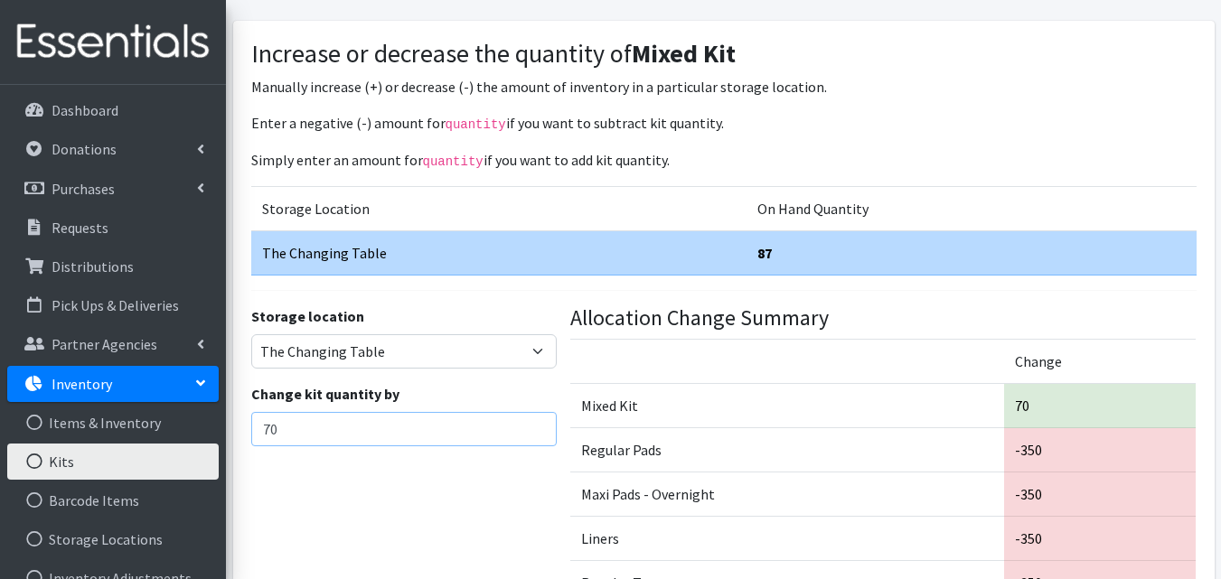
scroll to position [272, 0]
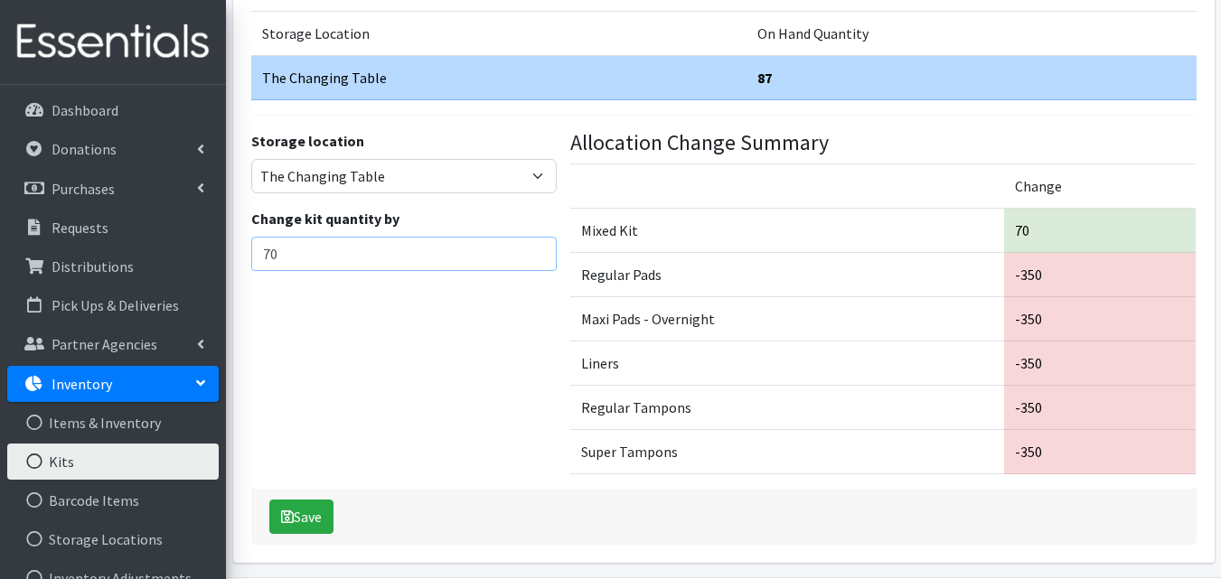
type input "70"
click at [330, 508] on button "Save" at bounding box center [301, 517] width 64 height 34
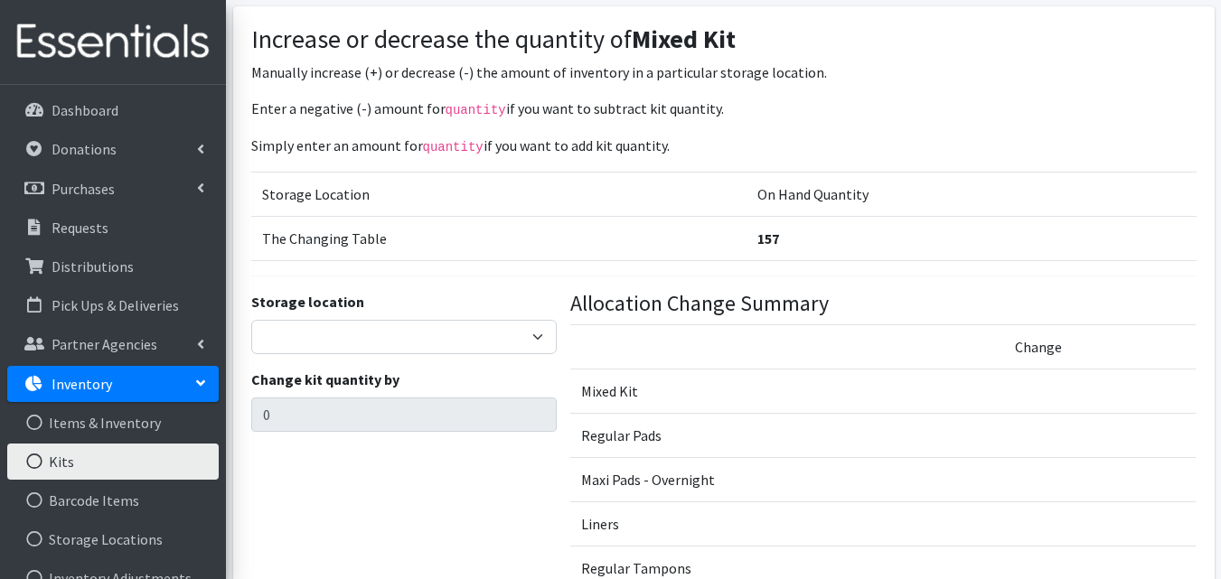
scroll to position [152, 0]
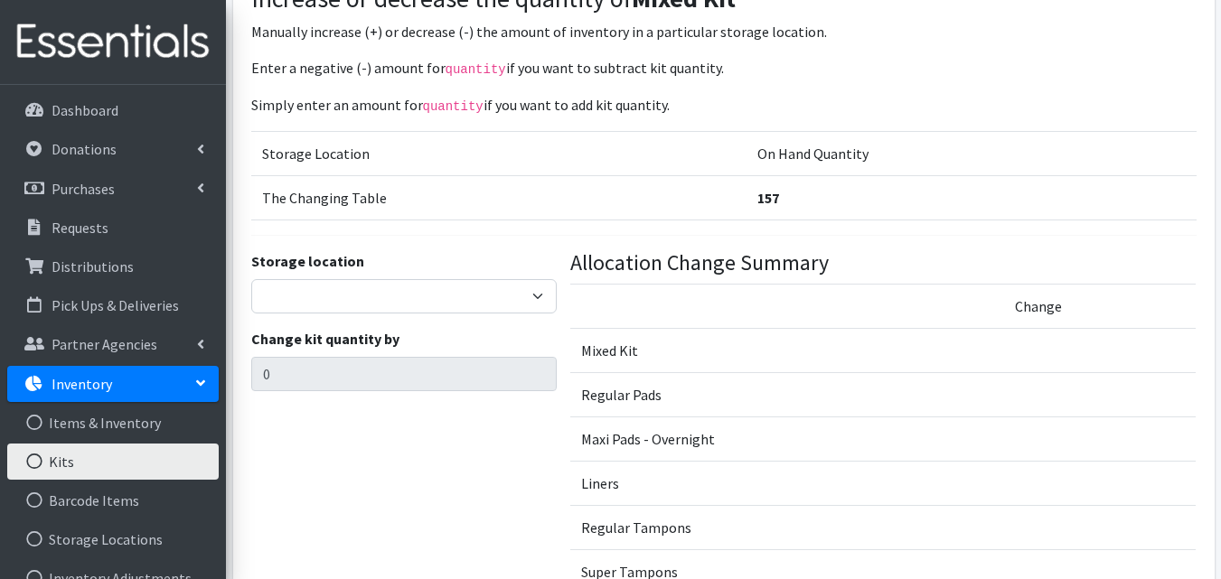
click at [146, 467] on link "Kits" at bounding box center [113, 462] width 212 height 36
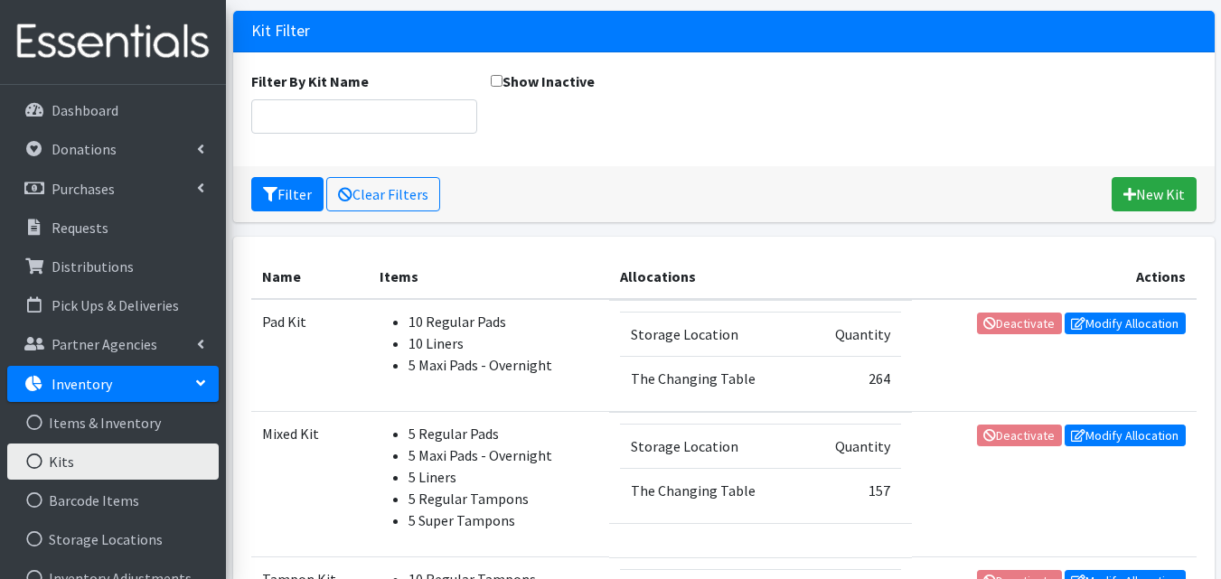
scroll to position [297, 0]
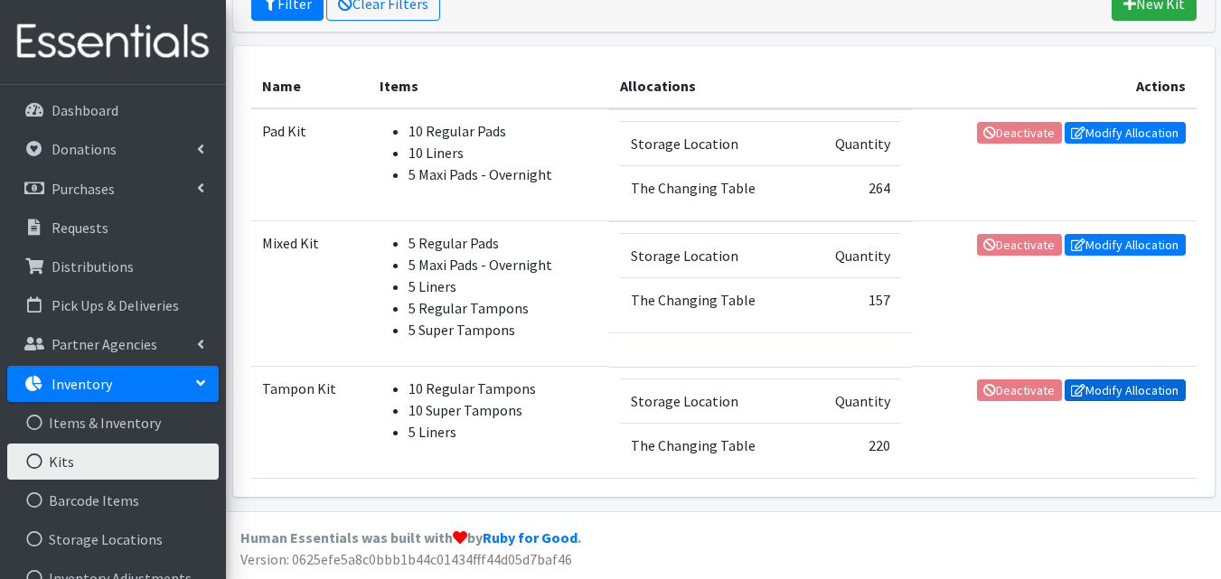
click at [1140, 398] on link "Modify Allocation" at bounding box center [1125, 391] width 121 height 22
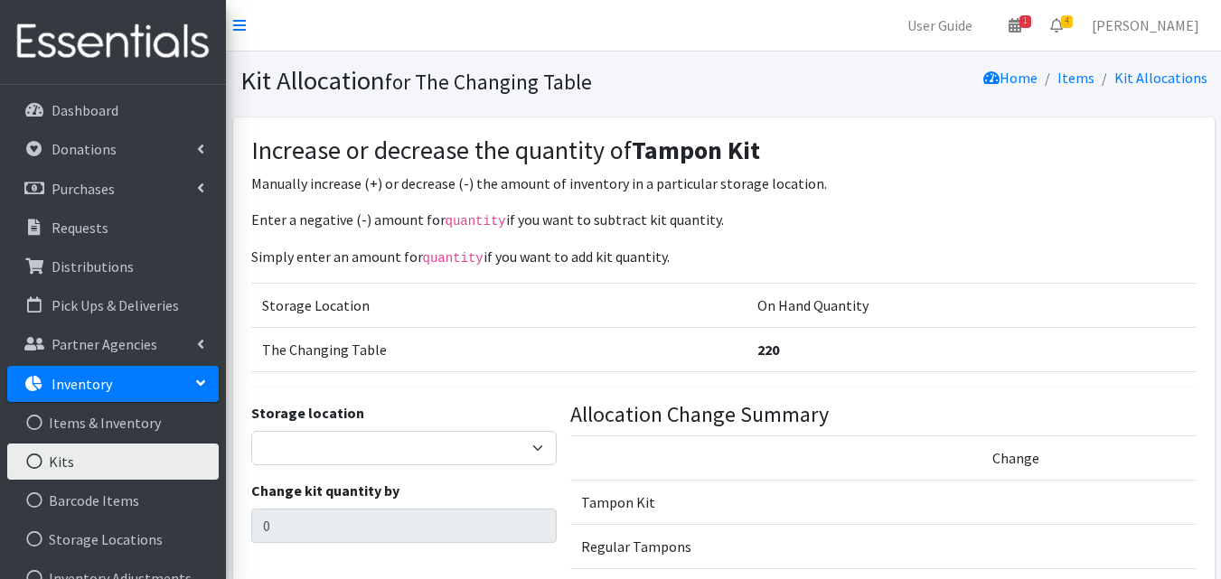
click at [333, 429] on div "Storage location The Changing Table Lake Movers Runabout Storage" at bounding box center [404, 433] width 306 height 63
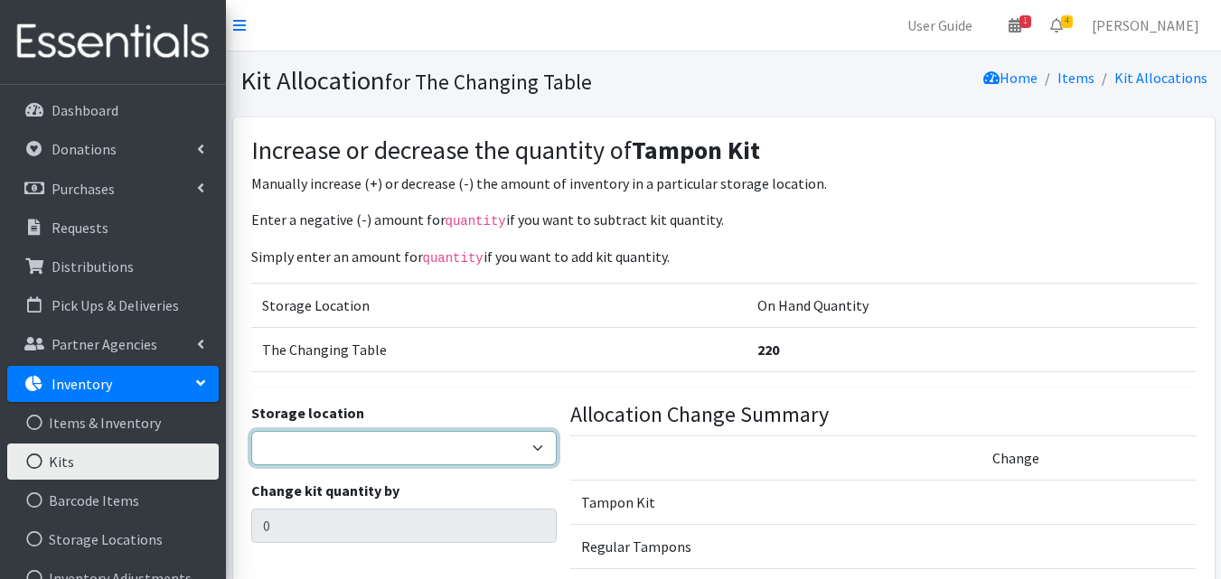
click at [360, 454] on select "The Changing Table Lake Movers Runabout Storage" at bounding box center [404, 448] width 306 height 34
select select "389"
click at [251, 431] on select "The Changing Table Lake Movers Runabout Storage" at bounding box center [404, 448] width 306 height 34
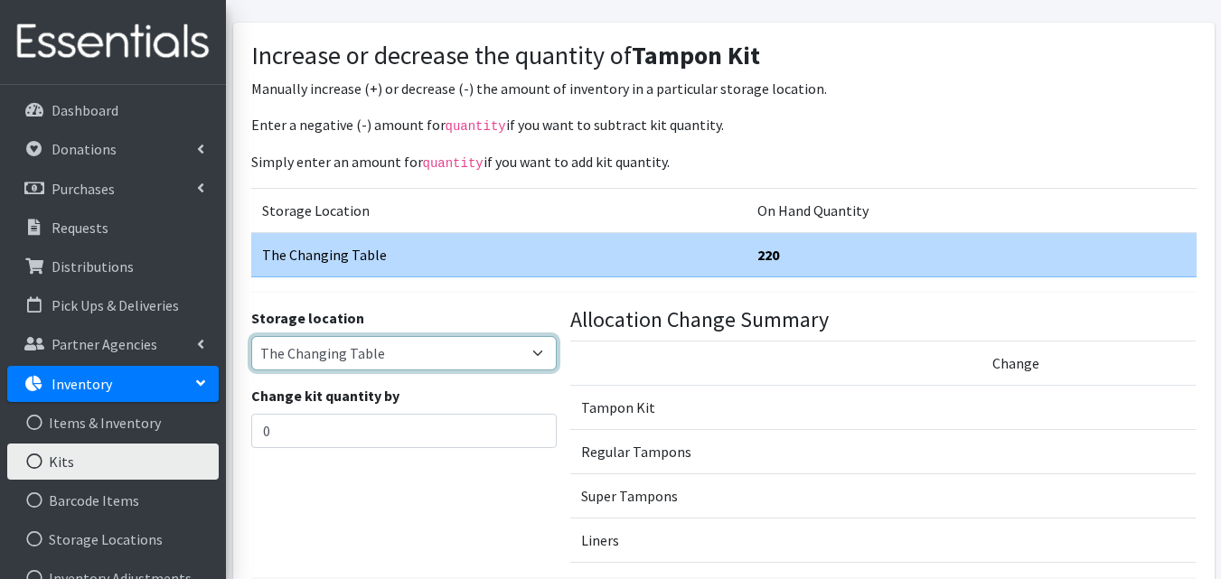
scroll to position [97, 0]
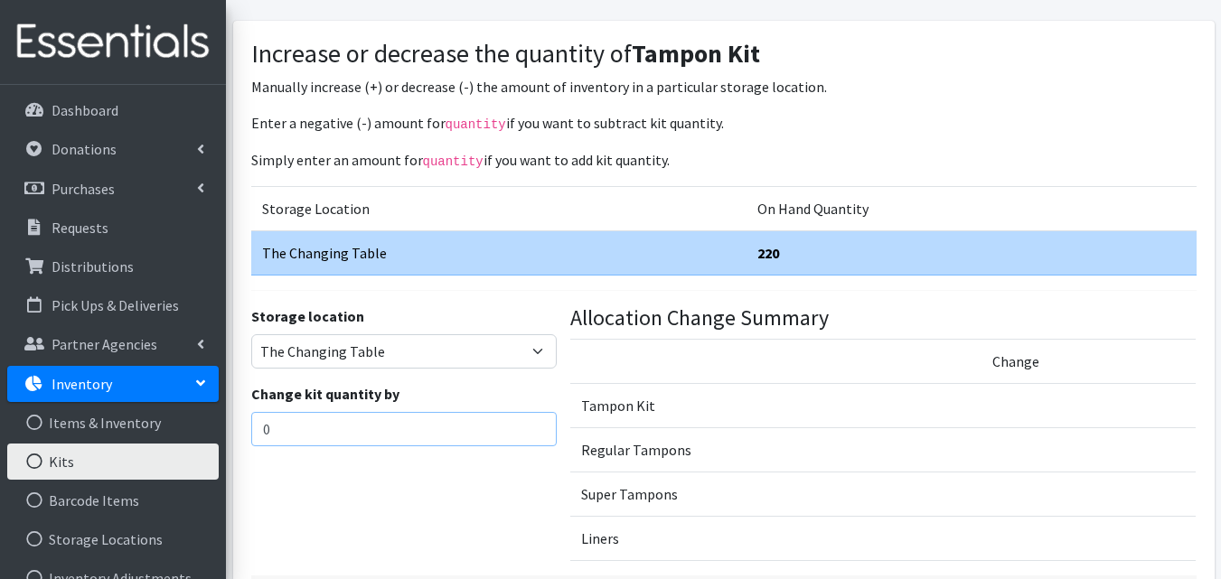
click at [357, 433] on input "0" at bounding box center [404, 429] width 306 height 34
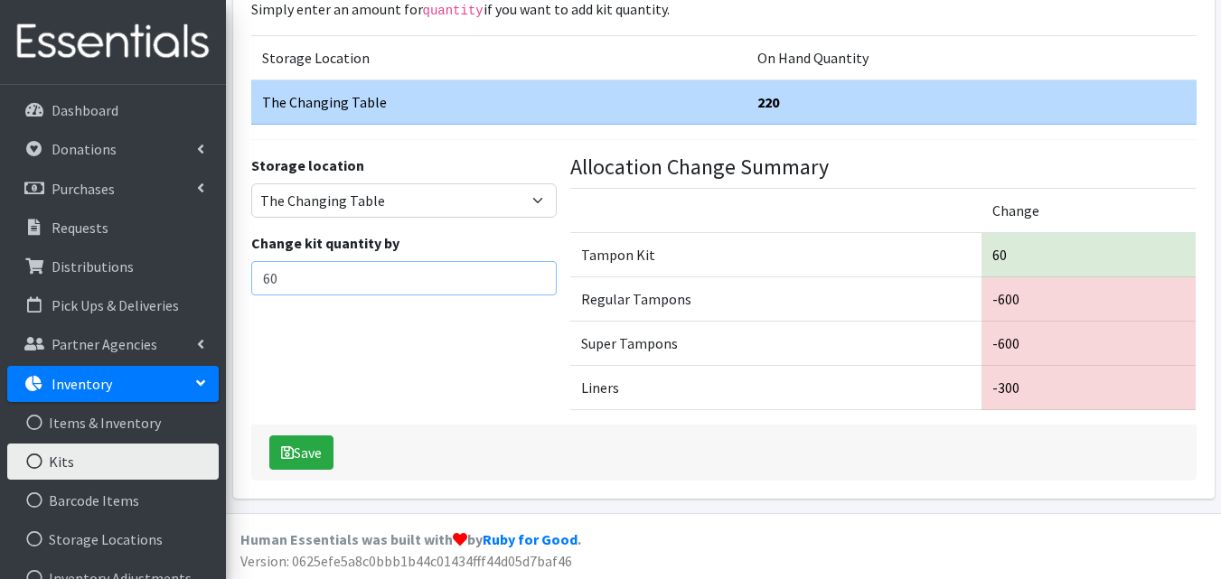
scroll to position [246, 0]
type input "60"
click at [309, 459] on button "Save" at bounding box center [301, 454] width 64 height 34
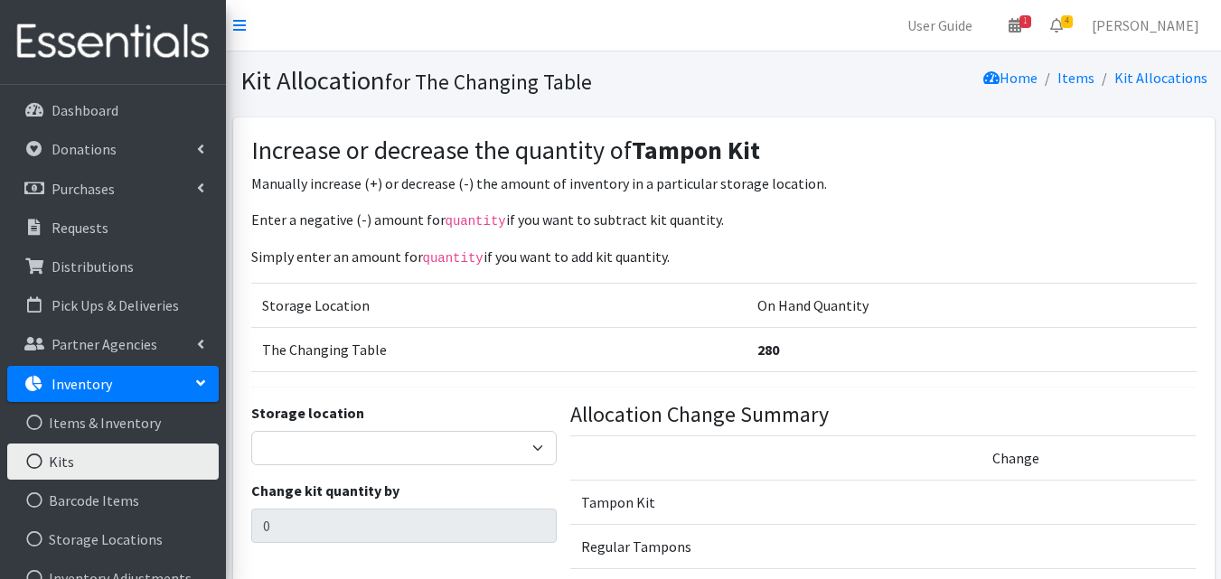
click at [164, 476] on link "Kits" at bounding box center [113, 462] width 212 height 36
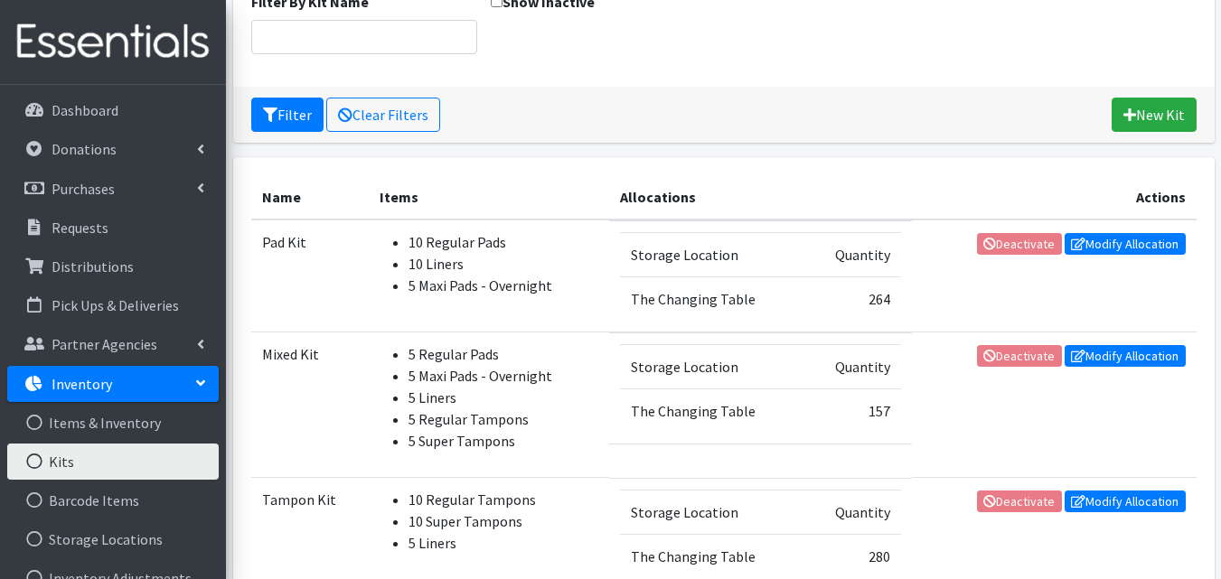
scroll to position [297, 0]
